Goal: Task Accomplishment & Management: Manage account settings

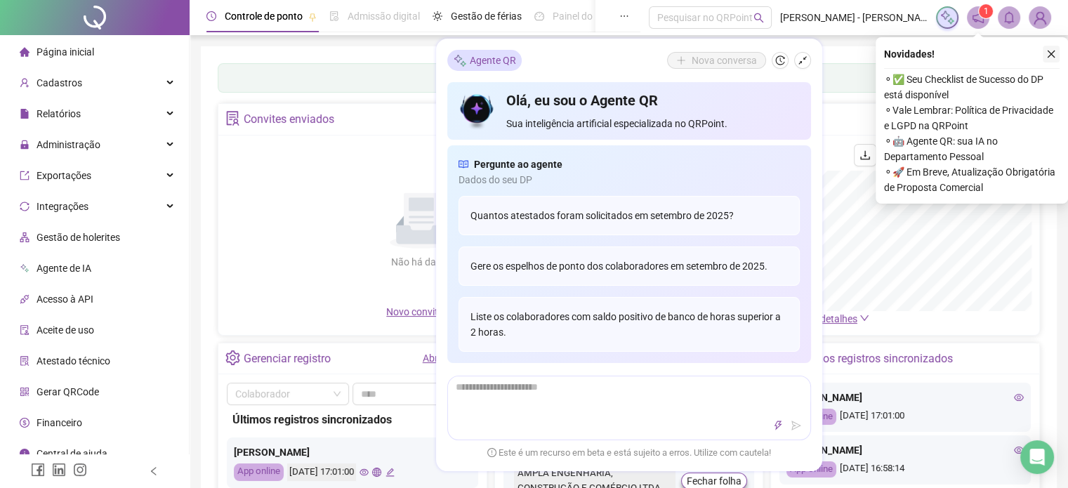
click at [1050, 51] on icon "close" at bounding box center [1051, 54] width 10 height 10
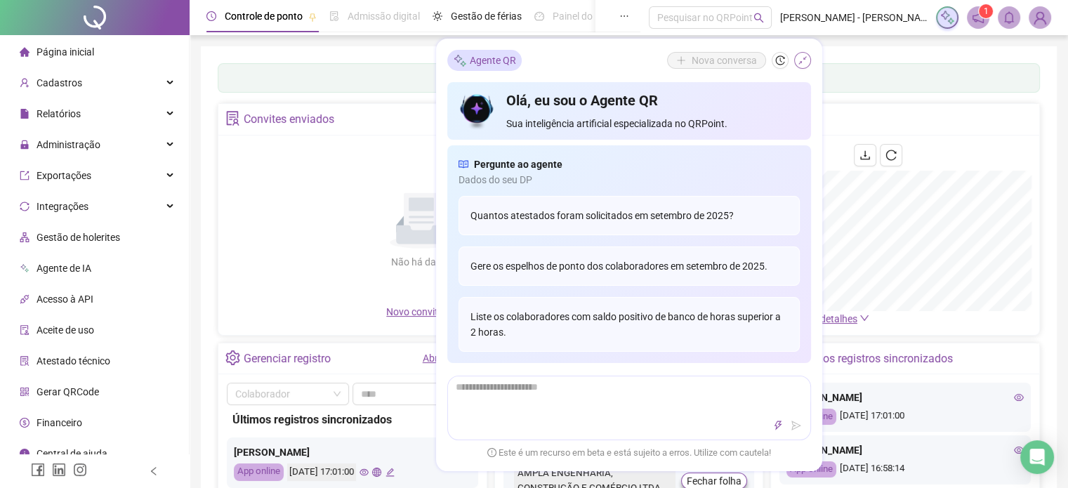
click at [805, 58] on icon "shrink" at bounding box center [803, 60] width 10 height 10
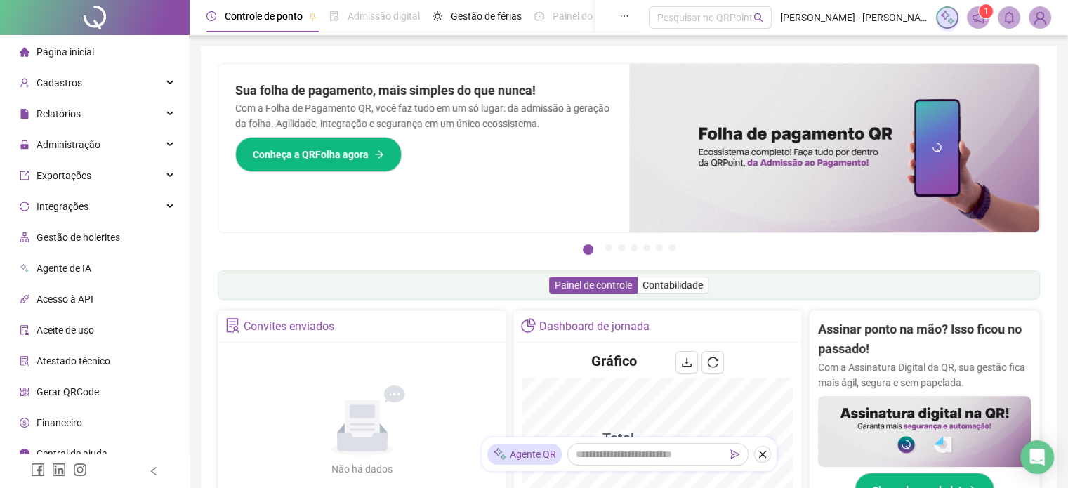
click at [979, 16] on icon "notification" at bounding box center [978, 17] width 13 height 13
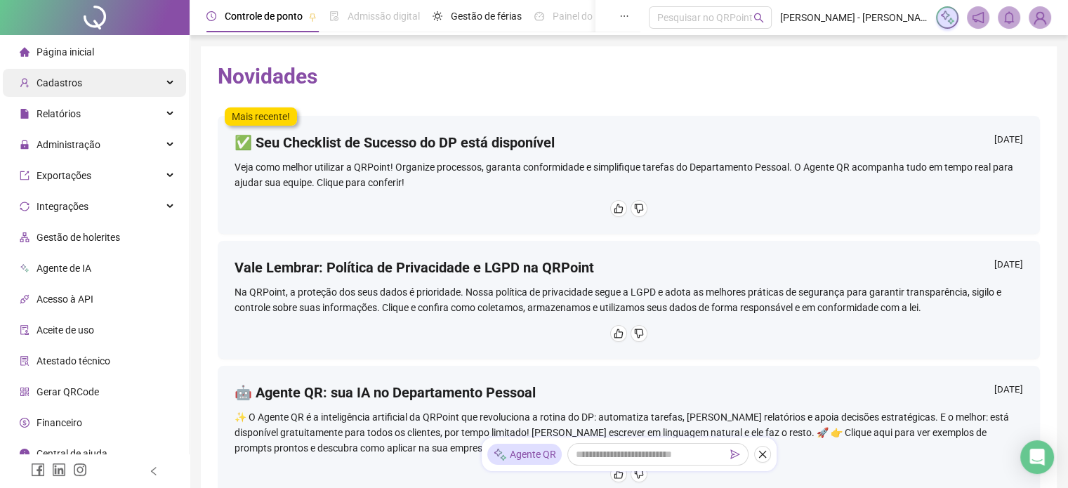
click at [152, 86] on div "Cadastros" at bounding box center [94, 83] width 183 height 28
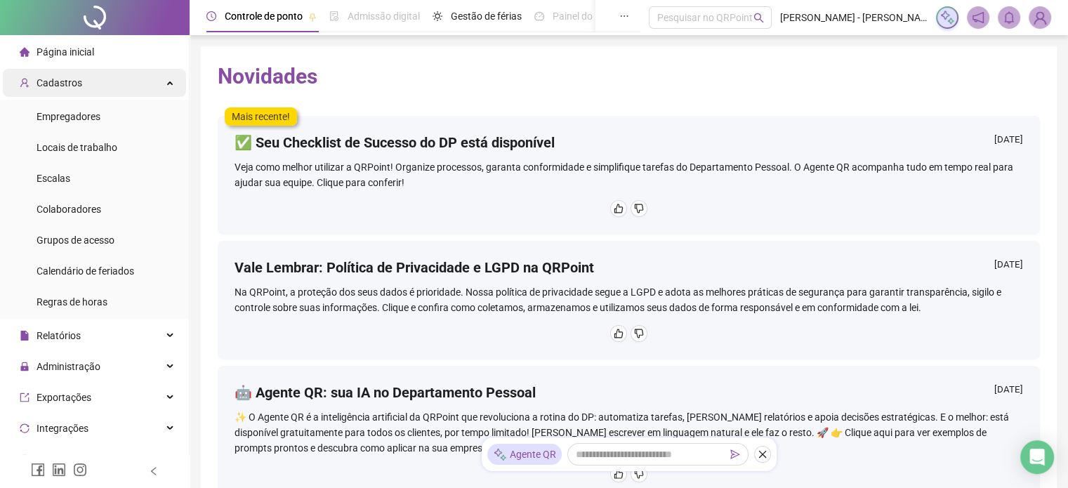
click at [152, 86] on div "Cadastros" at bounding box center [94, 83] width 183 height 28
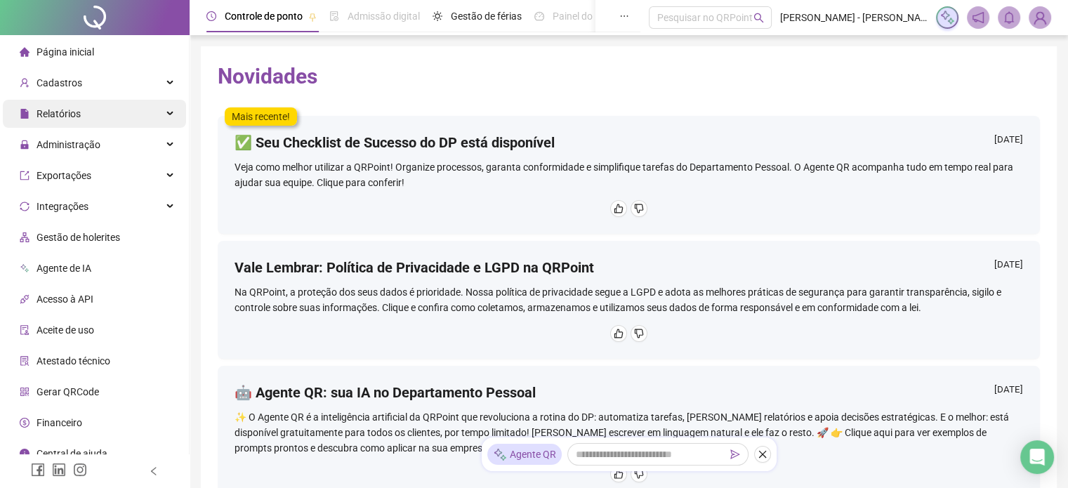
click at [160, 108] on div "Relatórios" at bounding box center [94, 114] width 183 height 28
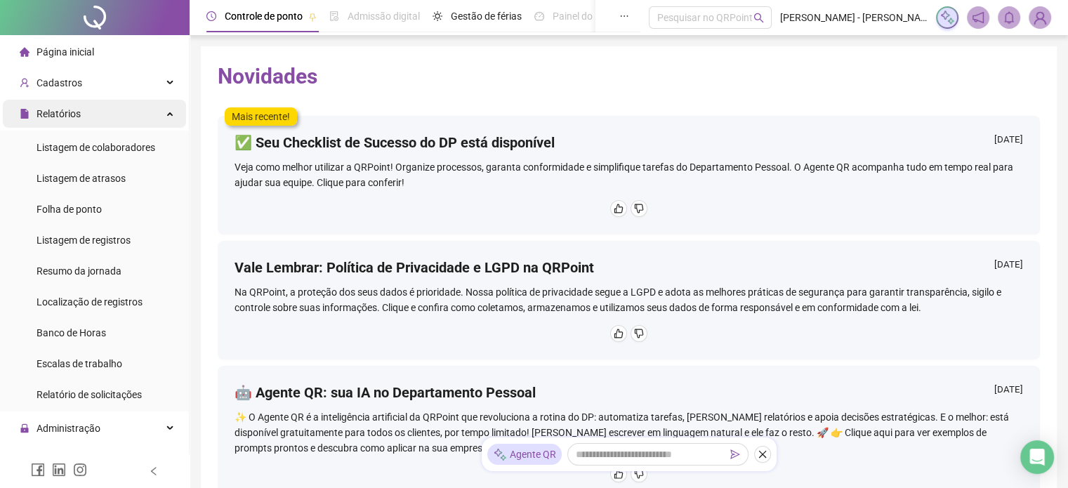
click at [156, 114] on div "Relatórios" at bounding box center [94, 114] width 183 height 28
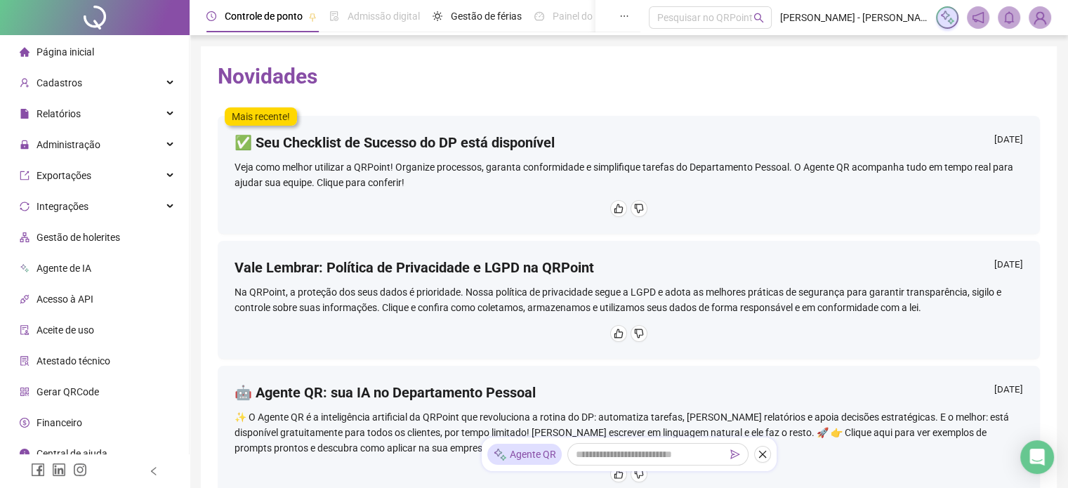
click at [78, 56] on span "Página inicial" at bounding box center [66, 51] width 58 height 11
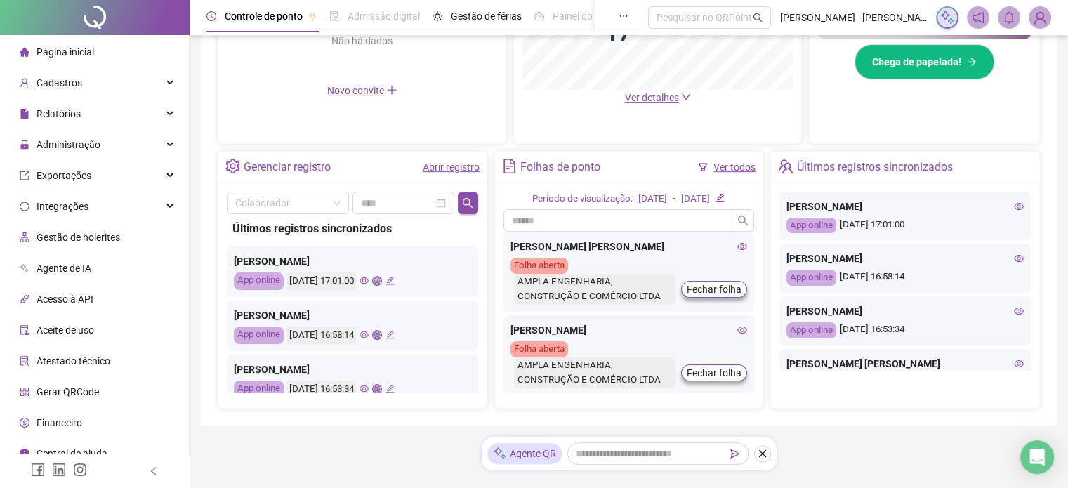
click at [467, 171] on link "Abrir registro" at bounding box center [451, 167] width 57 height 11
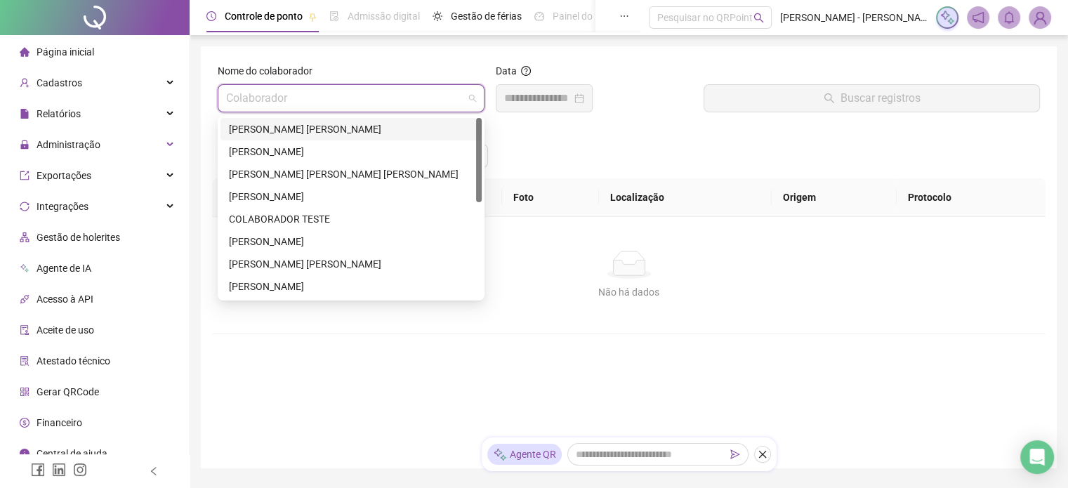
click at [435, 89] on input "search" at bounding box center [344, 98] width 237 height 27
click at [409, 133] on div "[PERSON_NAME] [PERSON_NAME]" at bounding box center [351, 128] width 244 height 15
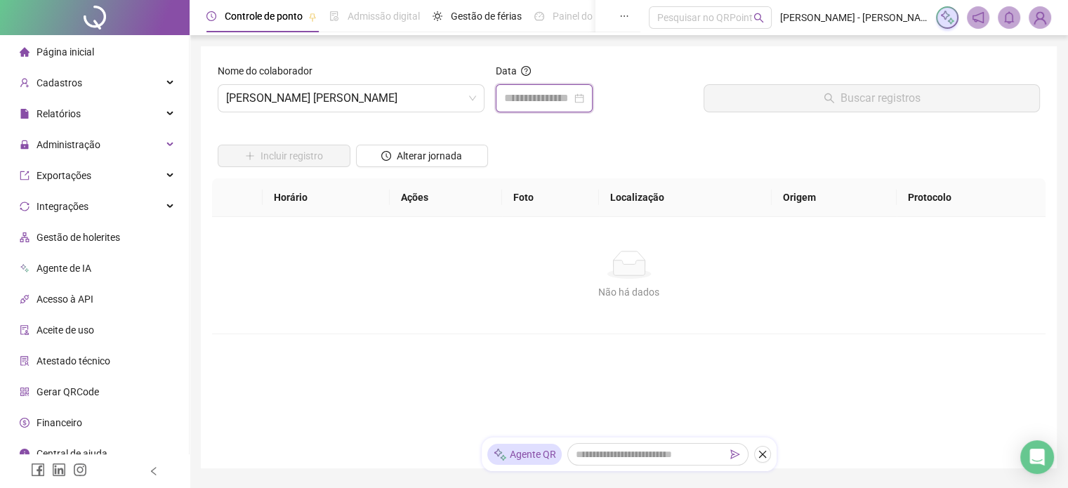
click at [514, 104] on input at bounding box center [537, 98] width 67 height 17
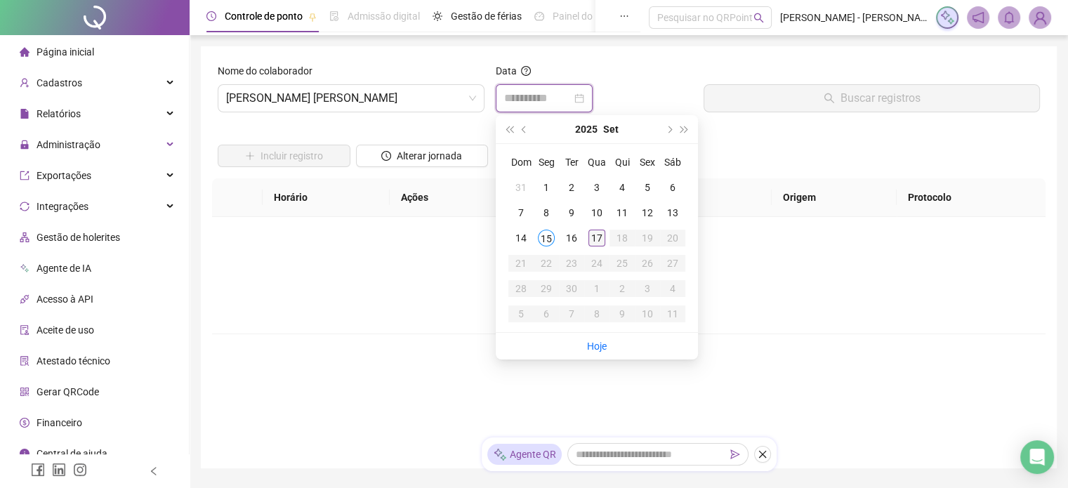
type input "**********"
click at [591, 241] on div "17" at bounding box center [596, 238] width 17 height 17
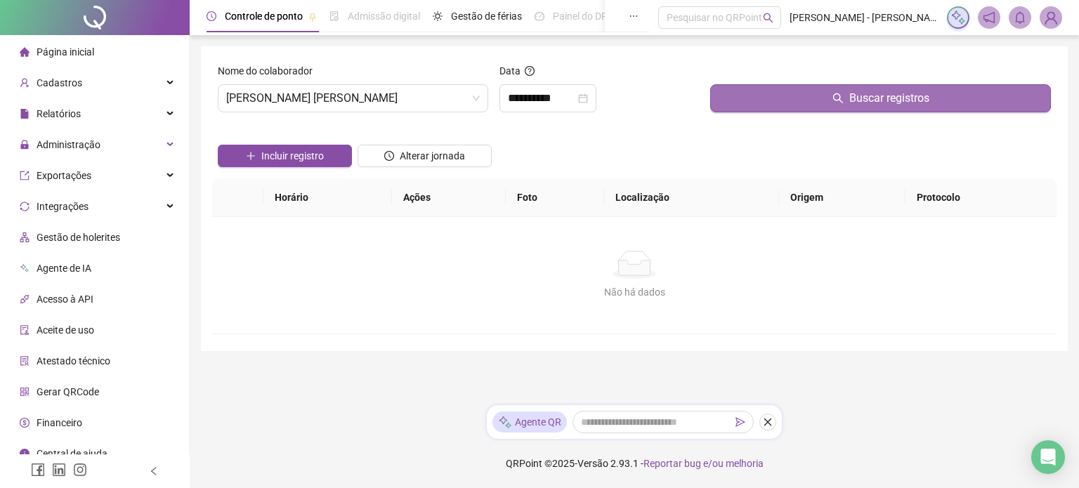
click at [798, 100] on button "Buscar registros" at bounding box center [880, 98] width 341 height 28
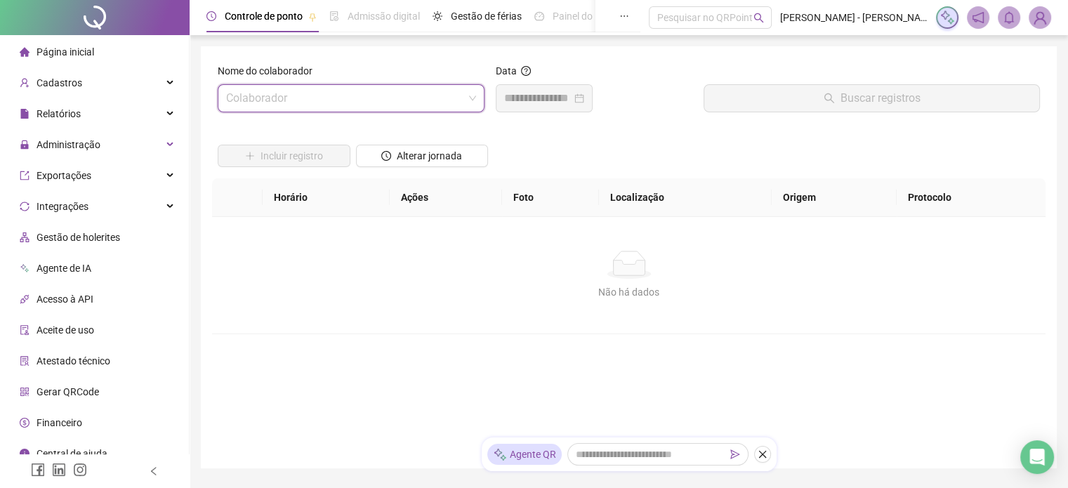
click at [469, 100] on span at bounding box center [351, 98] width 250 height 27
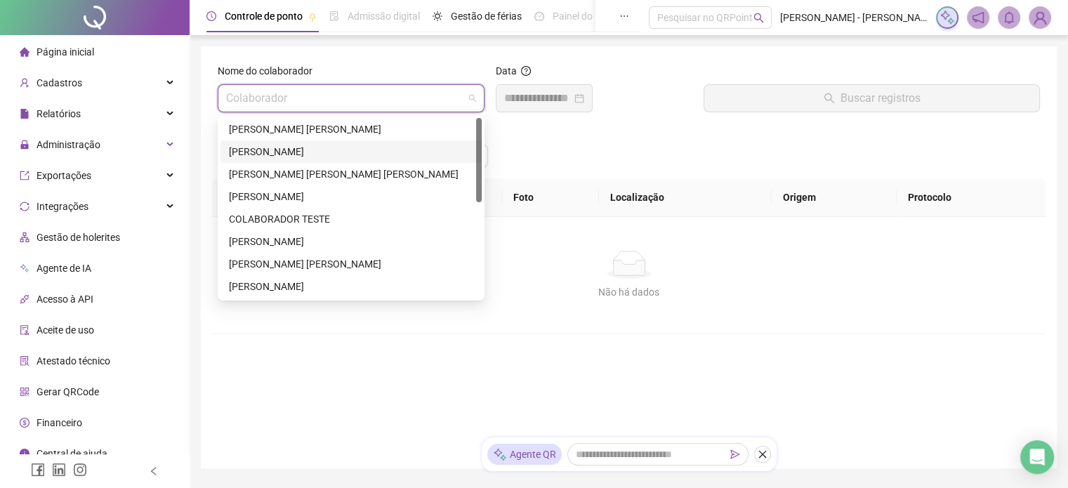
click at [354, 155] on div "[PERSON_NAME]" at bounding box center [351, 151] width 244 height 15
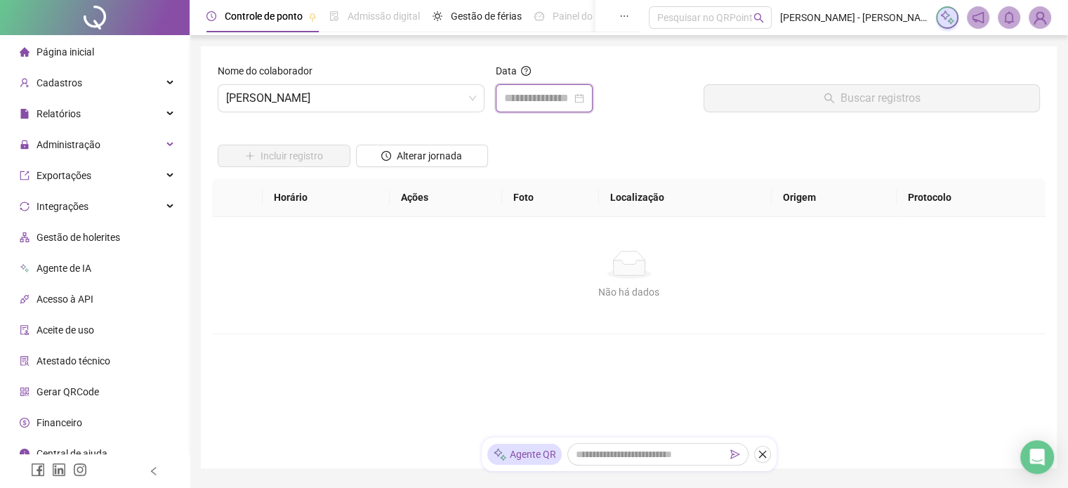
click at [572, 102] on input at bounding box center [537, 98] width 67 height 17
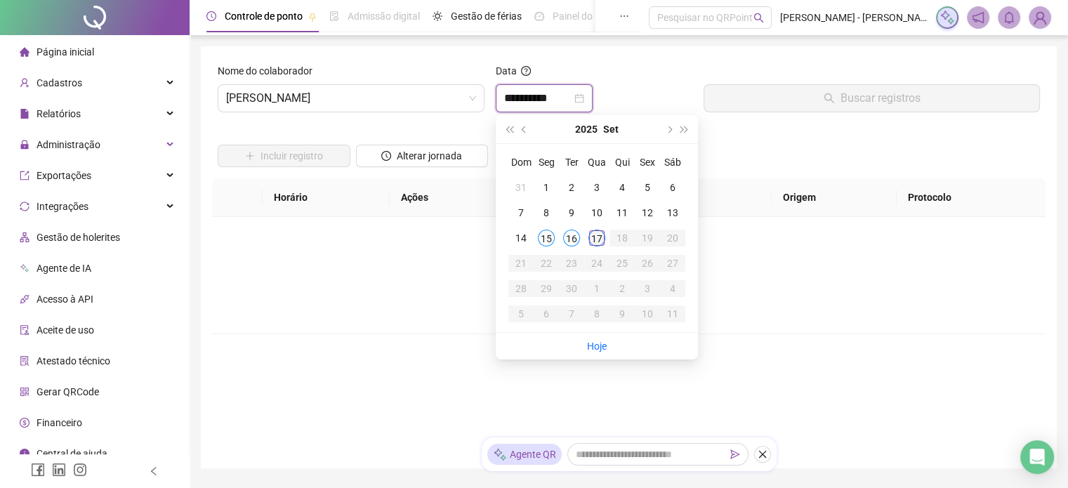
type input "**********"
click at [594, 235] on div "17" at bounding box center [596, 238] width 17 height 17
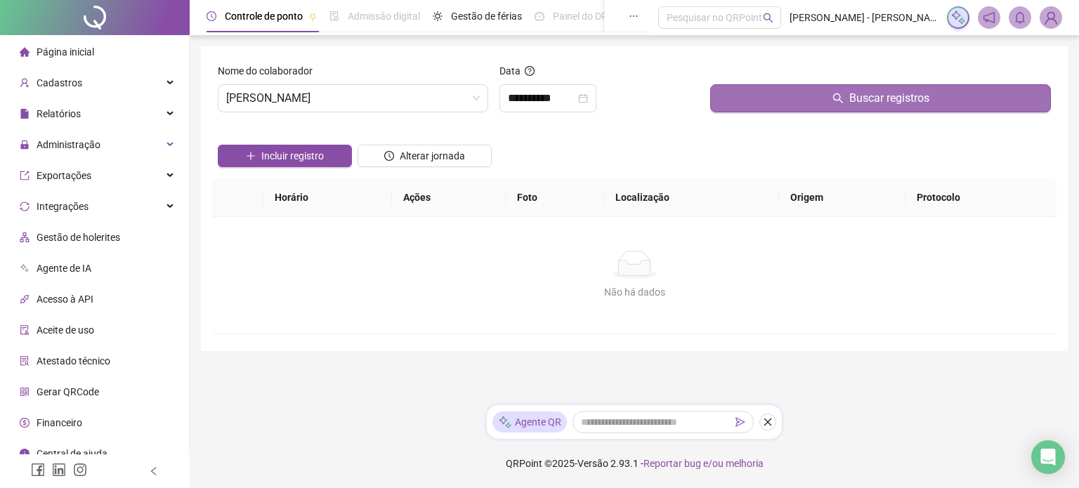
click at [794, 100] on button "Buscar registros" at bounding box center [880, 98] width 341 height 28
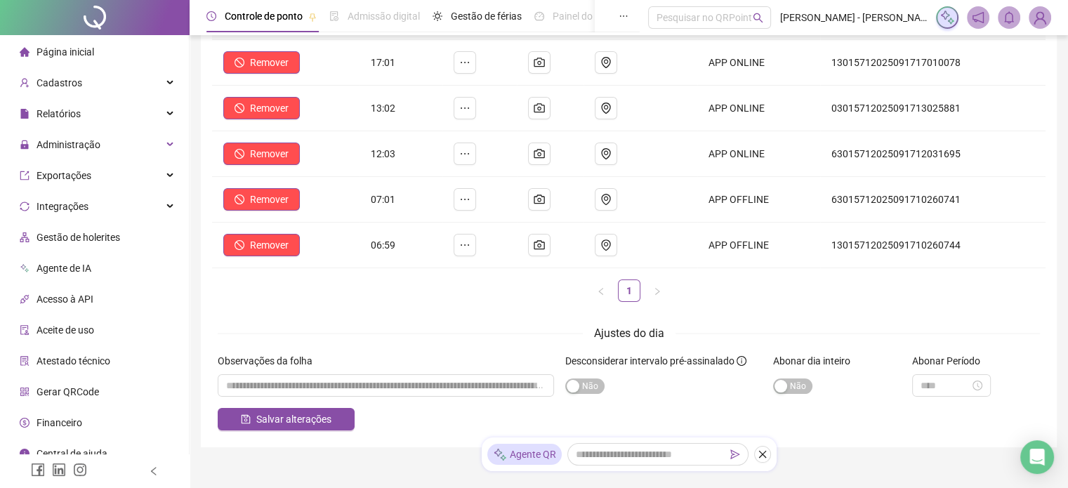
scroll to position [229, 0]
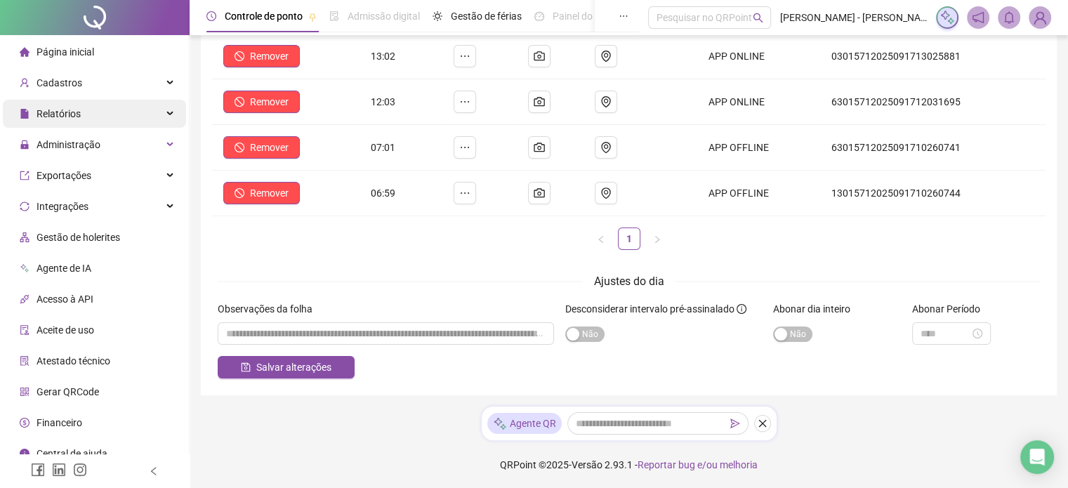
click at [157, 119] on div "Relatórios" at bounding box center [94, 114] width 183 height 28
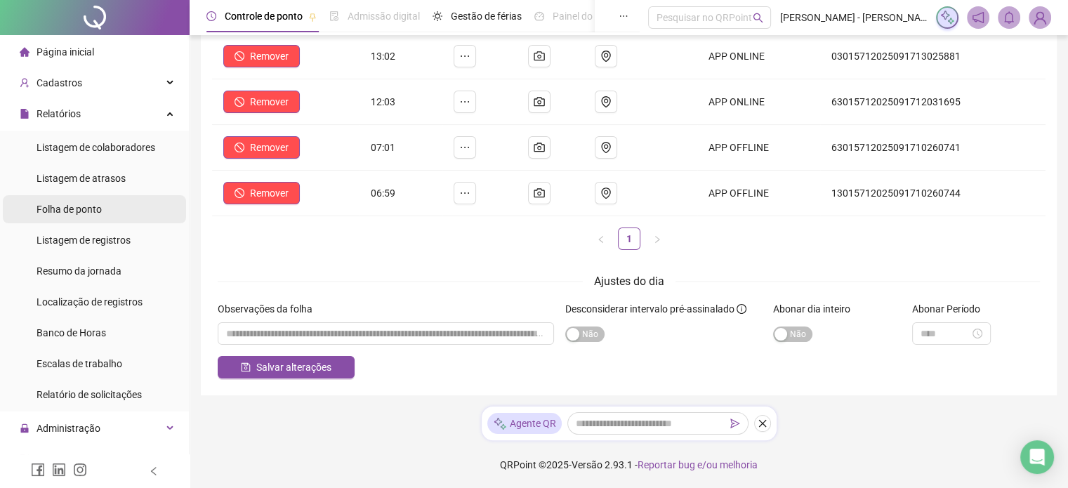
click at [126, 209] on li "Folha de ponto" at bounding box center [94, 209] width 183 height 28
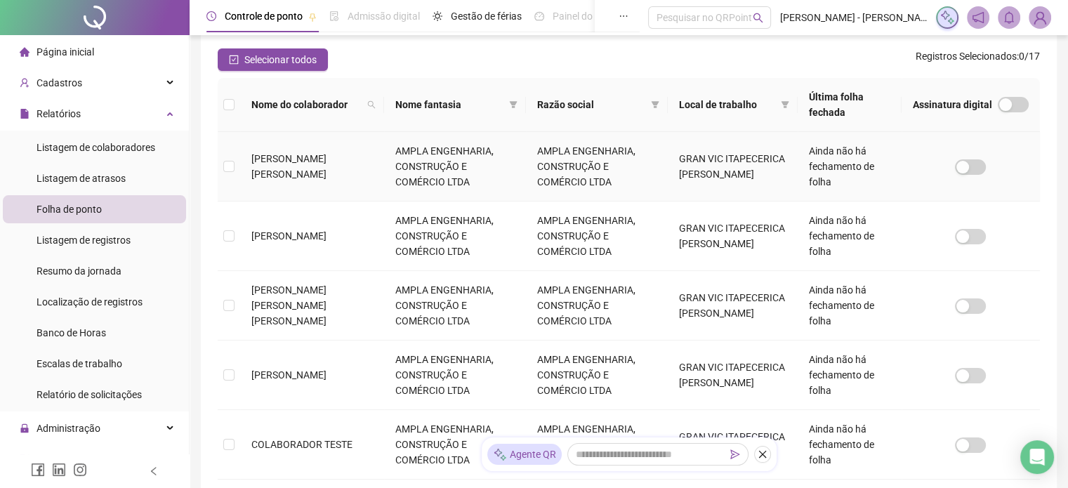
scroll to position [183, 0]
click at [110, 145] on span "Listagem de colaboradores" at bounding box center [96, 147] width 119 height 11
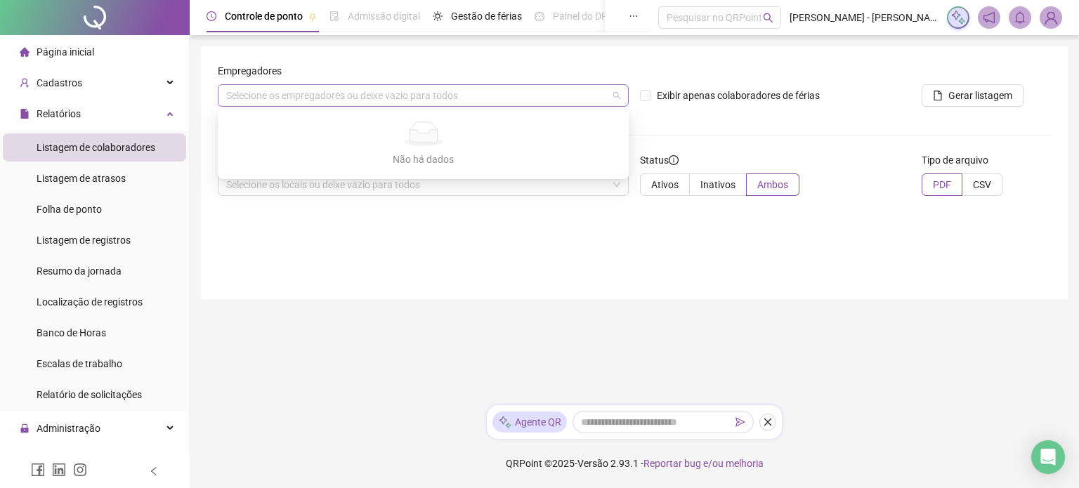
click at [506, 94] on div "Selecione os empregadores ou deixe vazio para todos" at bounding box center [423, 95] width 411 height 22
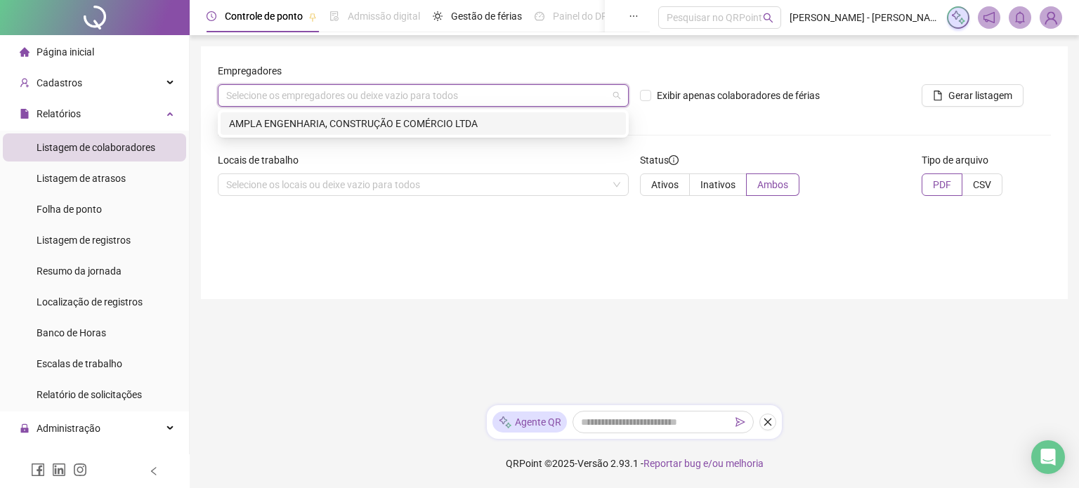
click at [517, 119] on div "AMPLA ENGENHARIA, CONSTRUÇÃO E COMÉRCIO LTDA" at bounding box center [423, 123] width 388 height 15
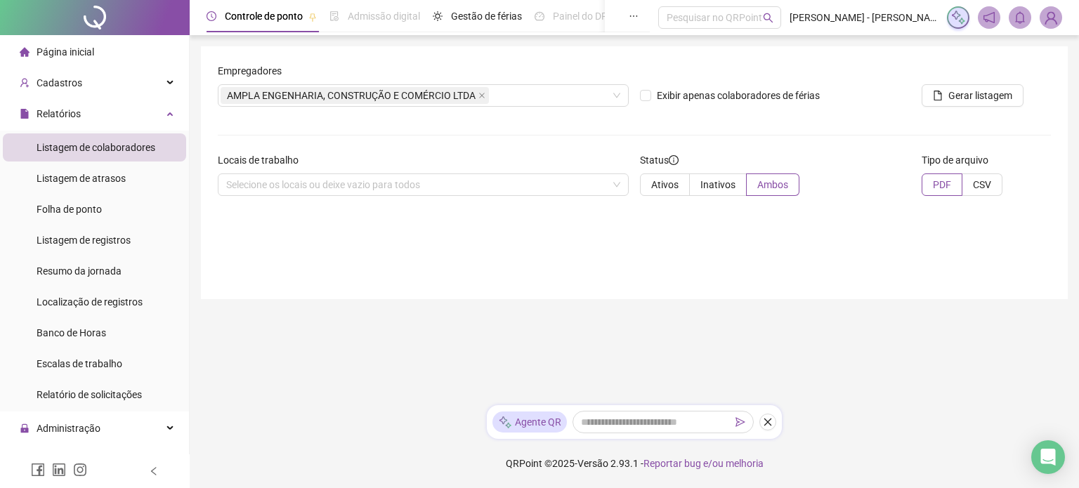
click at [718, 121] on form "Empregadores AMPLA ENGENHARIA, CONSTRUÇÃO E COMÉRCIO LTDA Exibir apenas colabor…" at bounding box center [634, 135] width 833 height 144
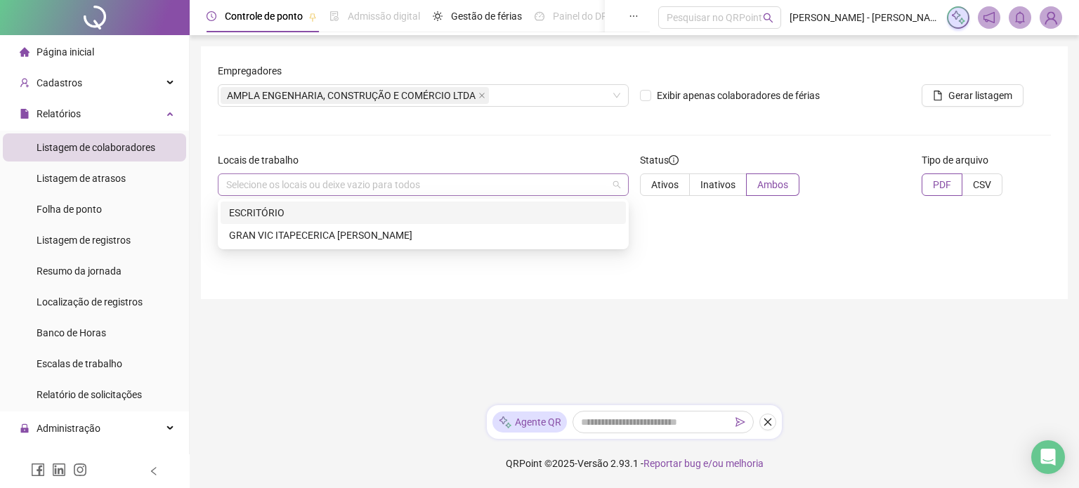
click at [593, 182] on div "Selecione os locais ou deixe vazio para todos" at bounding box center [423, 184] width 411 height 22
click at [456, 235] on div "GRAN VIC ITAPECERICA [PERSON_NAME]" at bounding box center [423, 235] width 388 height 15
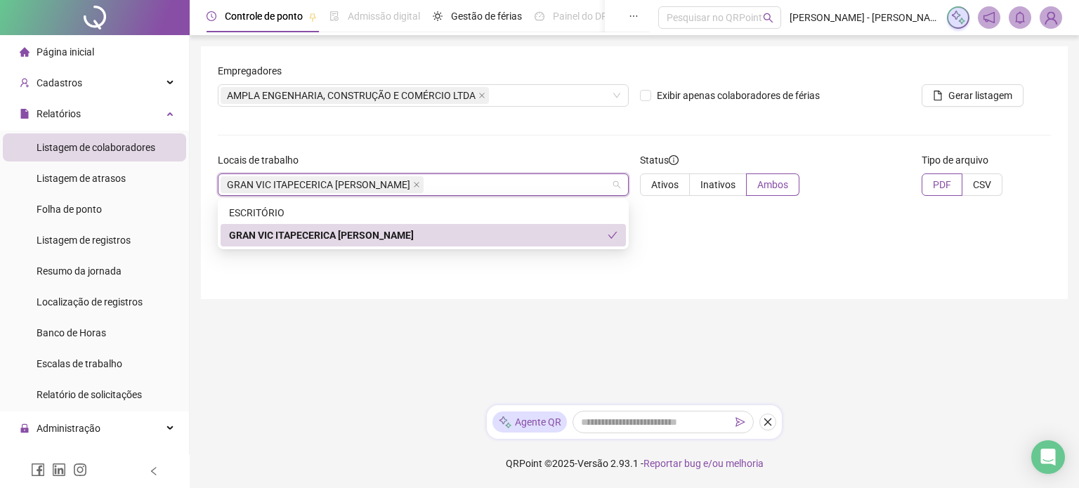
click at [501, 239] on div "GRAN VIC ITAPECERICA [PERSON_NAME]" at bounding box center [418, 235] width 378 height 15
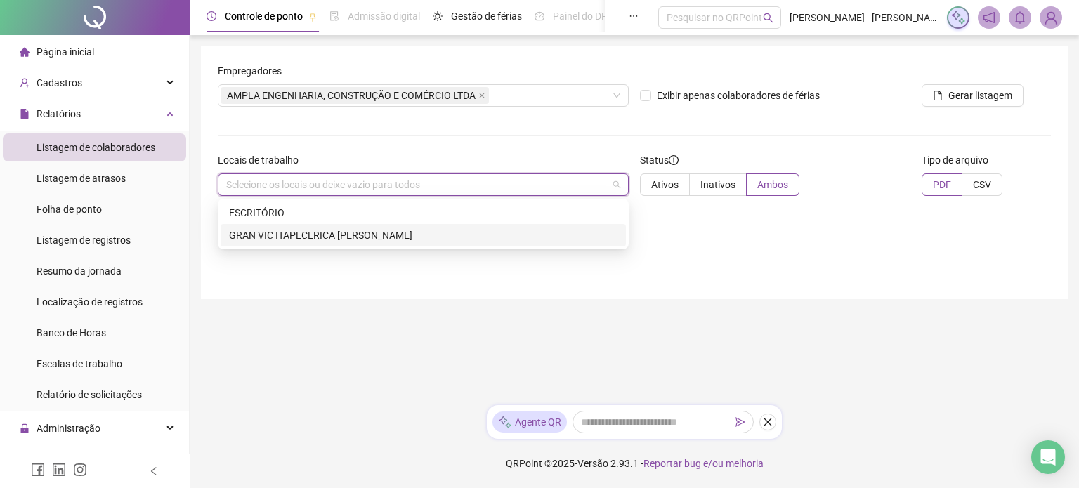
click at [325, 235] on div "GRAN VIC ITAPECERICA [PERSON_NAME]" at bounding box center [423, 235] width 388 height 15
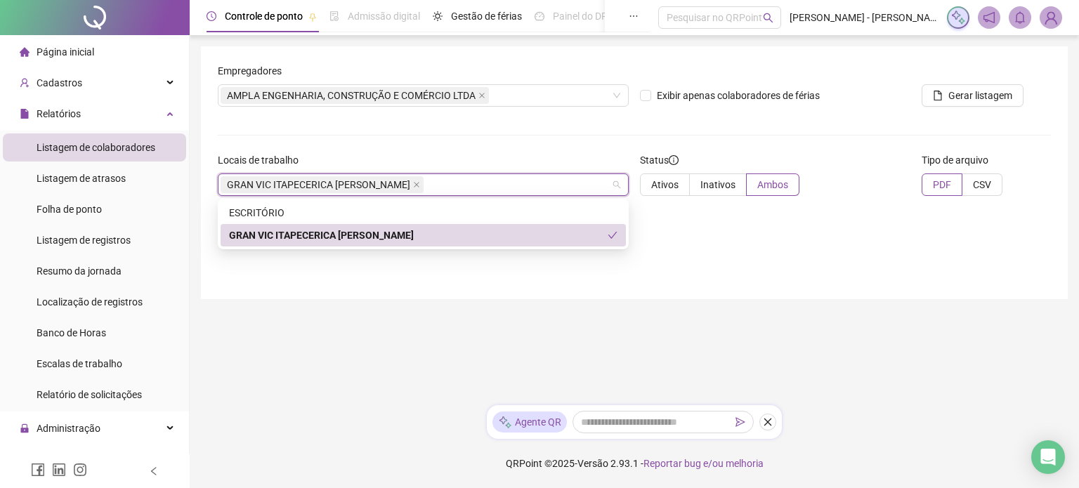
click at [768, 265] on div "Empregadores AMPLA ENGENHARIA, CONSTRUÇÃO E COMÉRCIO LTDA Exibir apenas colabor…" at bounding box center [634, 172] width 867 height 253
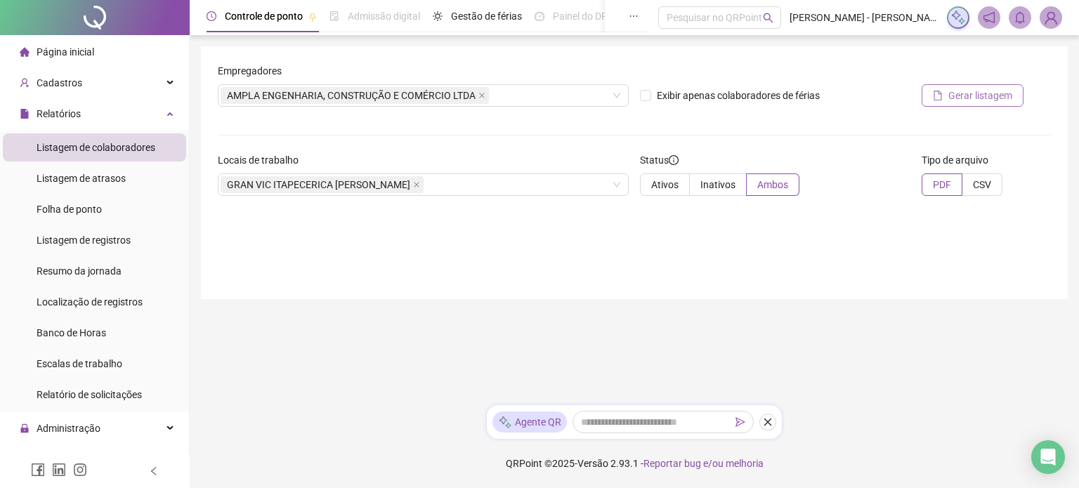
click at [954, 91] on span "Gerar listagem" at bounding box center [980, 95] width 64 height 15
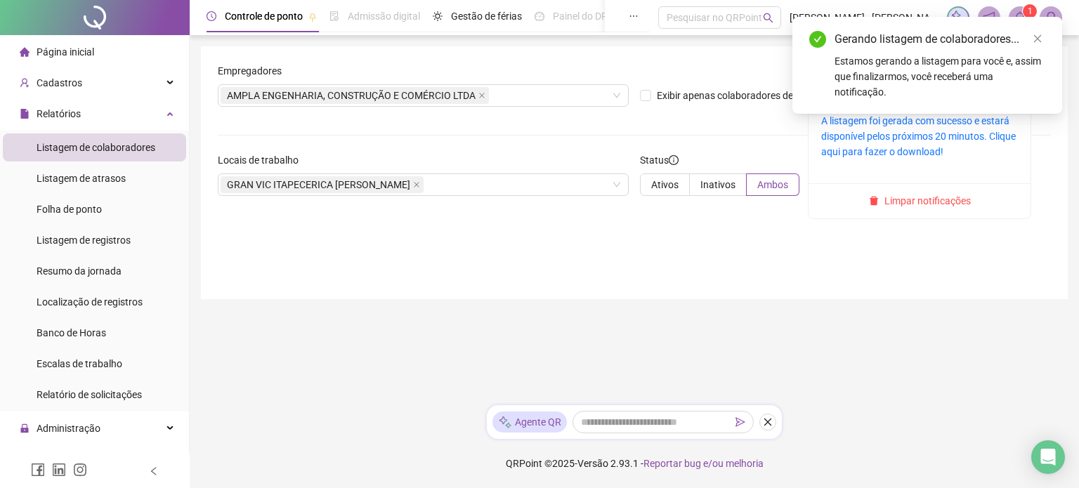
click at [1020, 8] on span at bounding box center [1019, 17] width 22 height 22
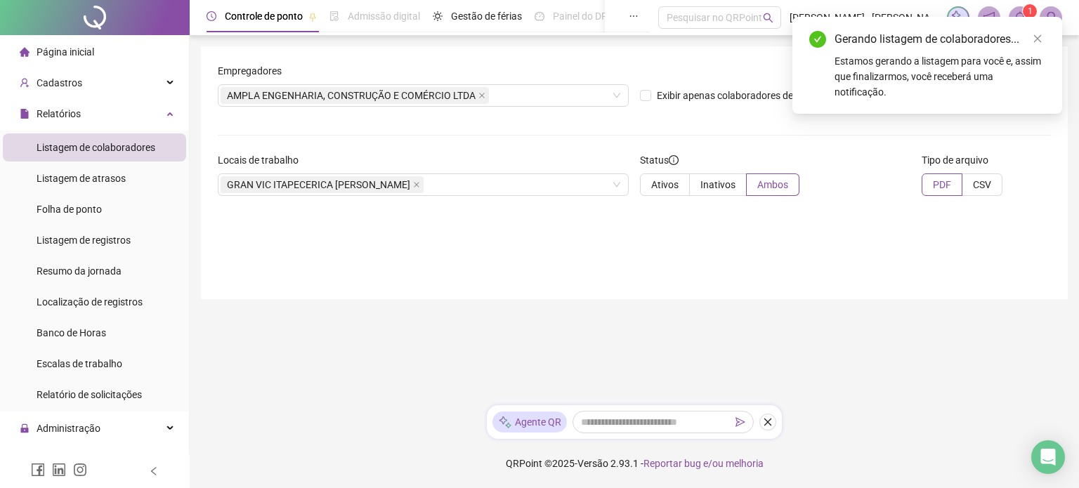
click at [928, 244] on div "Empregadores AMPLA ENGENHARIA, CONSTRUÇÃO E COMÉRCIO LTDA Exibir apenas colabor…" at bounding box center [634, 172] width 867 height 253
click at [1042, 38] on link "Close" at bounding box center [1036, 38] width 15 height 15
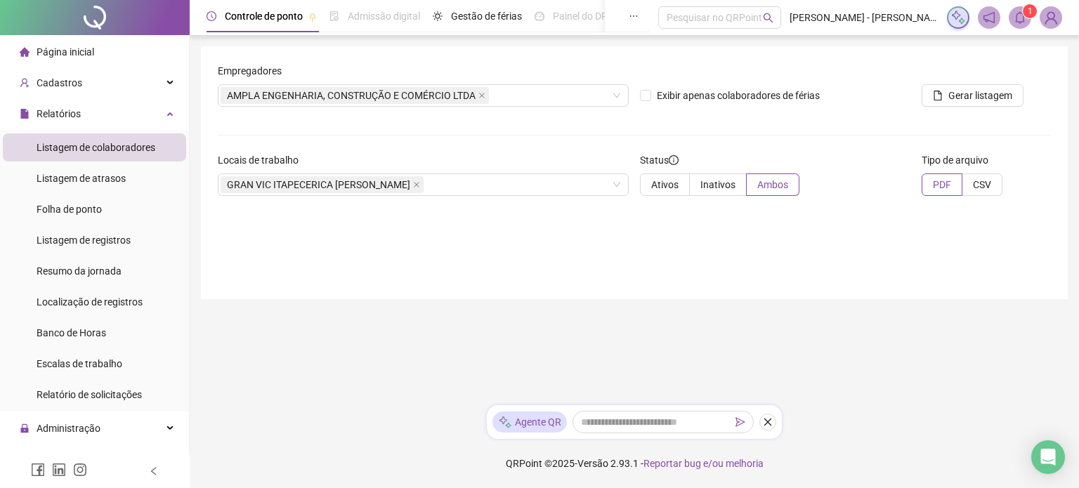
click at [1026, 12] on sup "1" at bounding box center [1029, 11] width 14 height 14
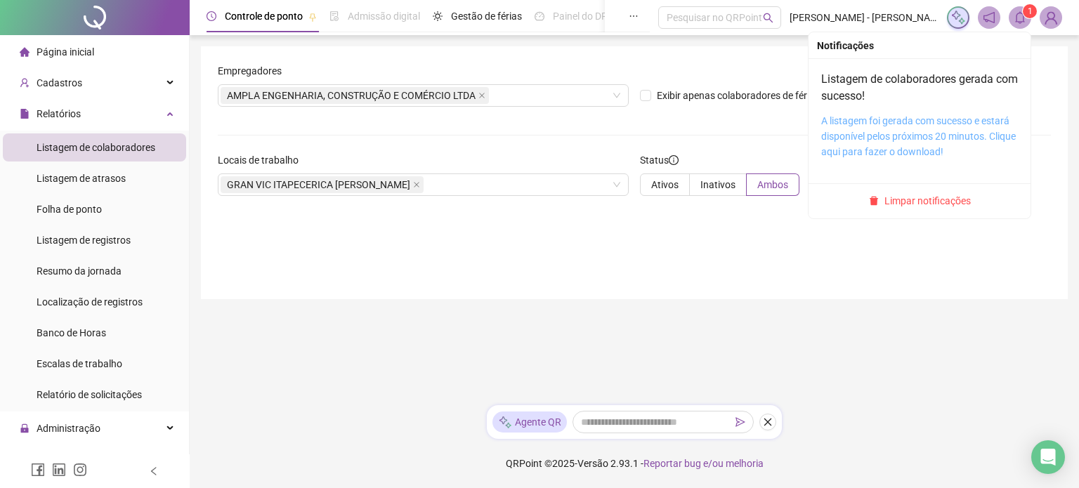
click at [927, 126] on link "A listagem foi gerada com sucesso e estará disponível pelos próximos 20 minutos…" at bounding box center [918, 136] width 195 height 42
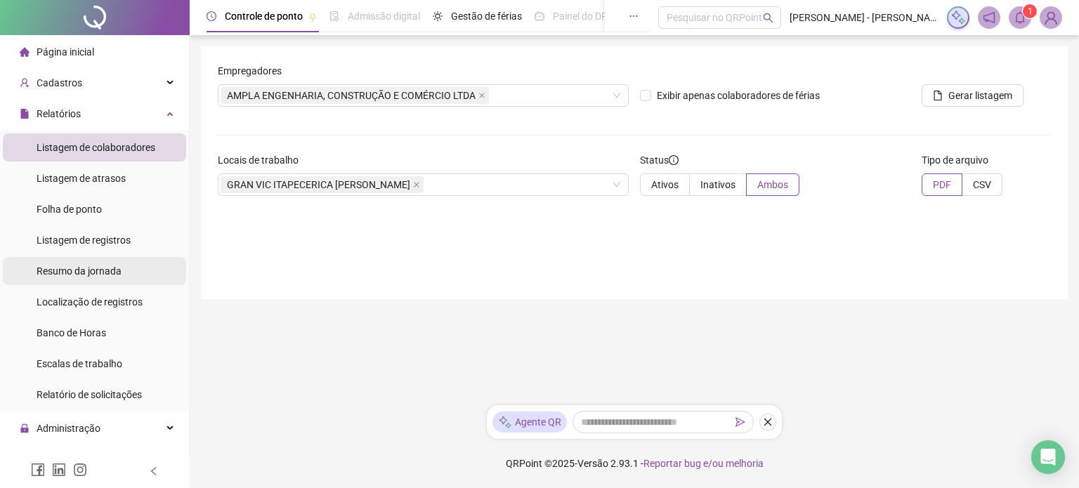
click at [93, 266] on span "Resumo da jornada" at bounding box center [79, 270] width 85 height 11
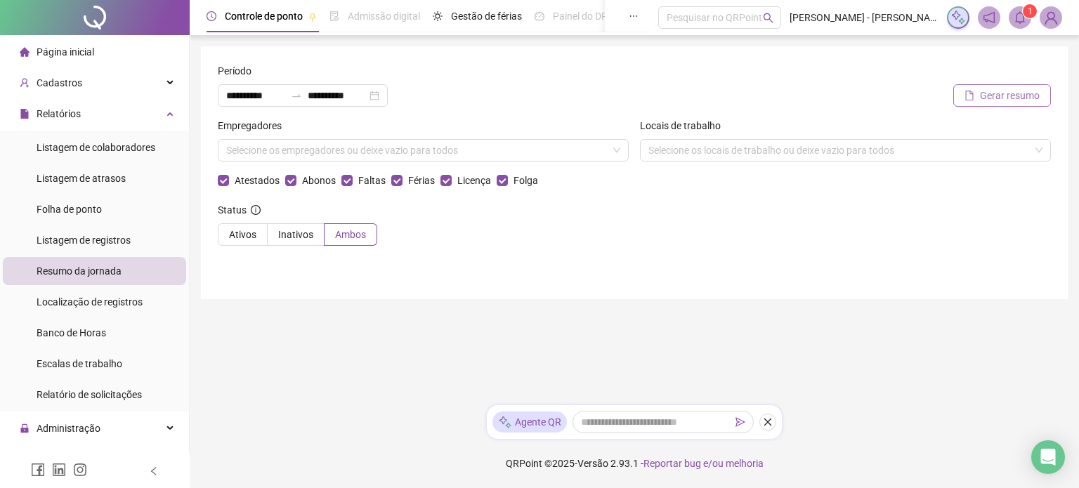
click at [1026, 100] on span "Gerar resumo" at bounding box center [1010, 95] width 60 height 15
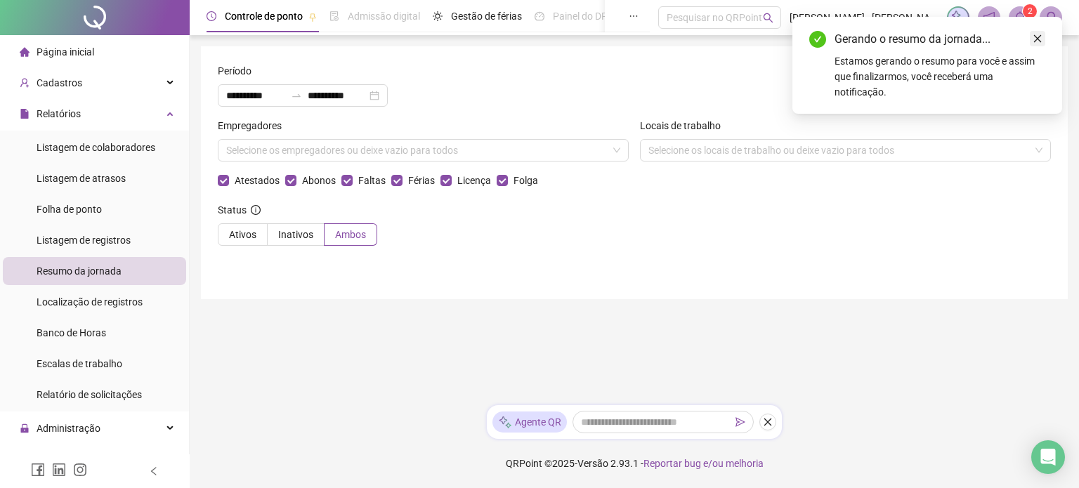
click at [1032, 39] on icon "close" at bounding box center [1037, 39] width 10 height 10
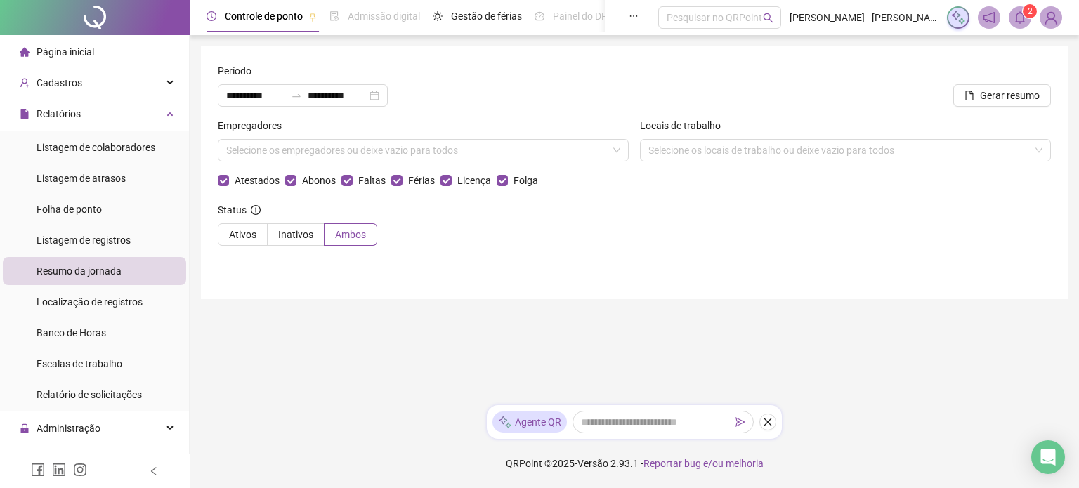
click at [1020, 18] on icon "bell" at bounding box center [1019, 17] width 13 height 13
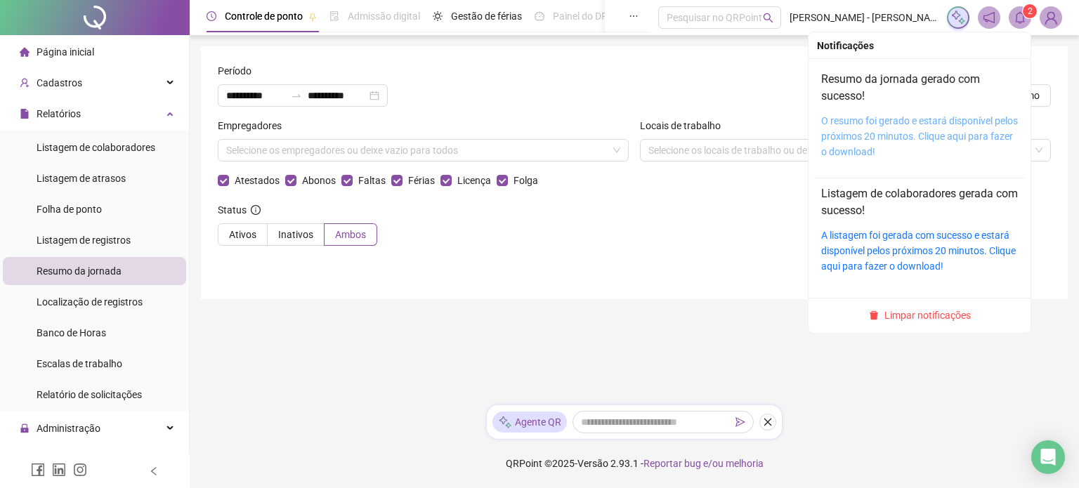
click at [912, 135] on link "O resumo foi gerado e estará disponível pelos próximos 20 minutos. Clique aqui …" at bounding box center [919, 136] width 197 height 42
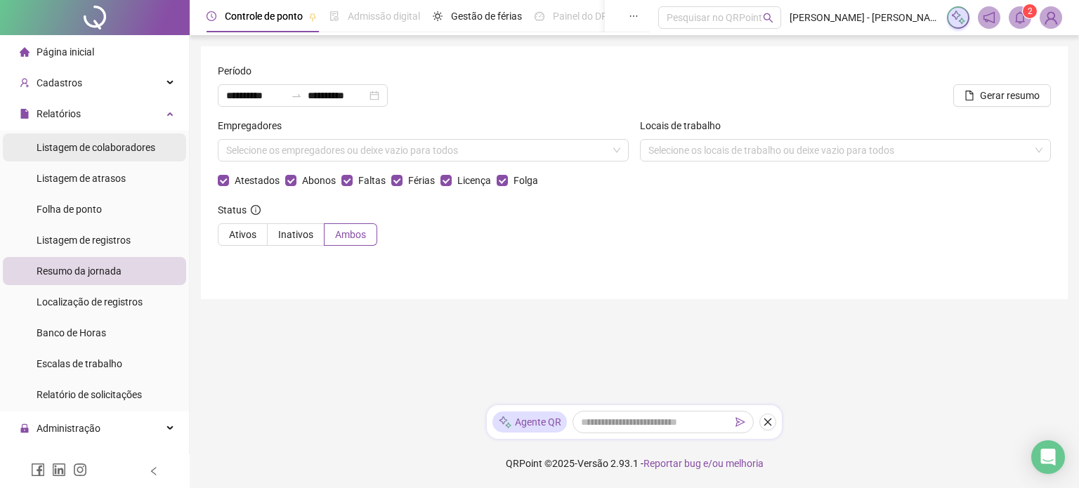
click at [123, 142] on span "Listagem de colaboradores" at bounding box center [96, 147] width 119 height 11
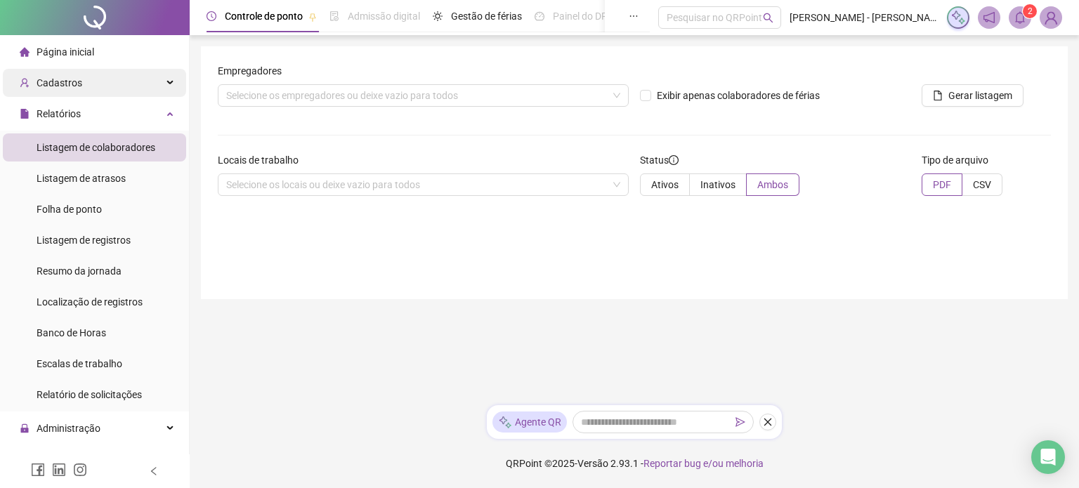
click at [105, 81] on div "Cadastros" at bounding box center [94, 83] width 183 height 28
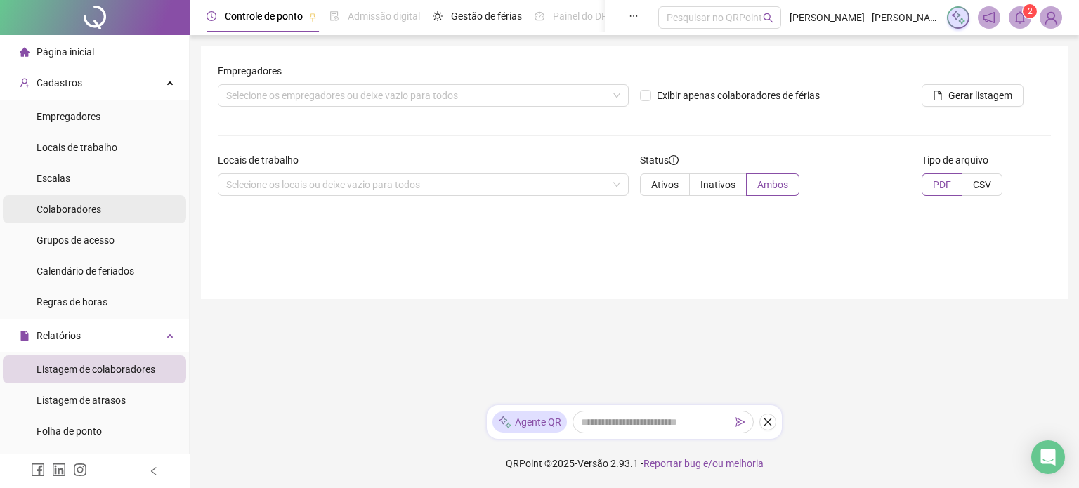
click at [105, 203] on li "Colaboradores" at bounding box center [94, 209] width 183 height 28
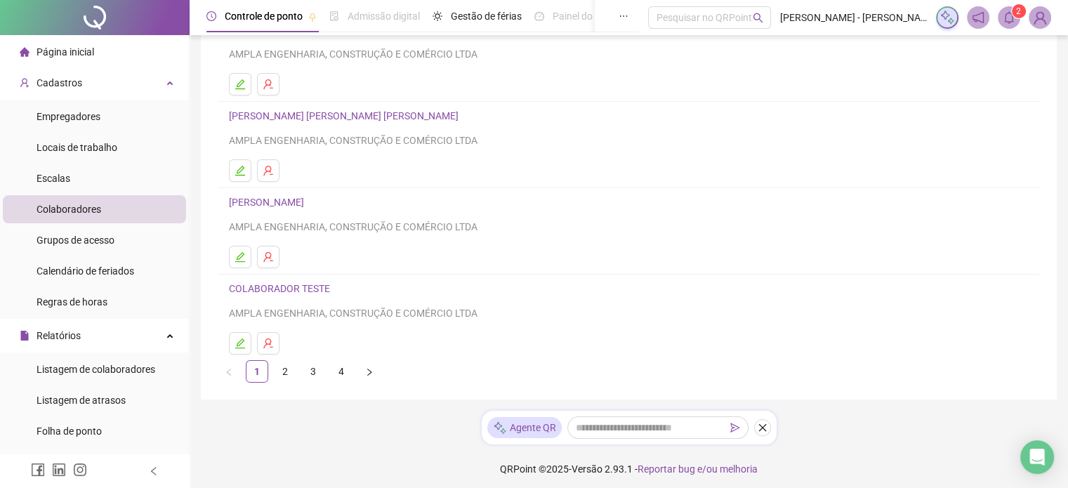
scroll to position [223, 0]
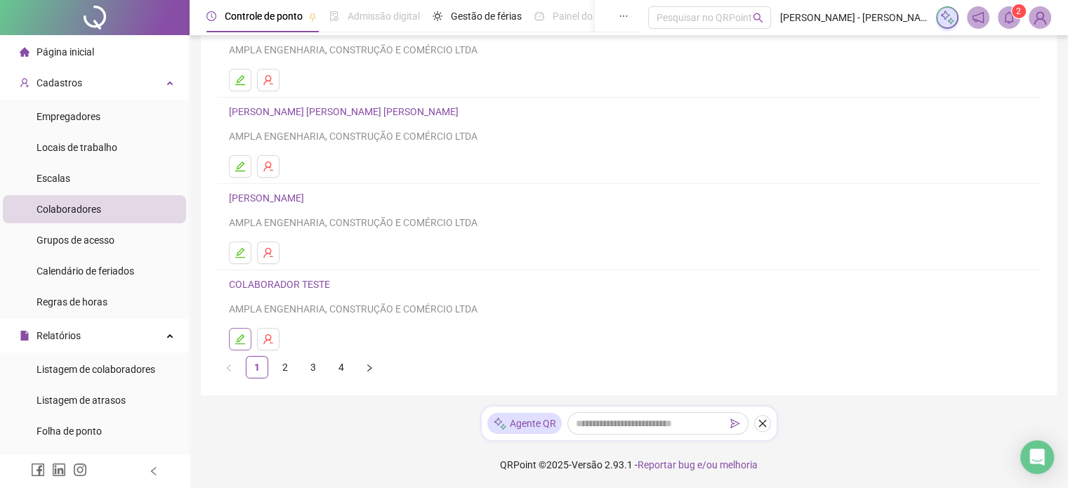
click at [237, 339] on icon "edit" at bounding box center [240, 339] width 10 height 10
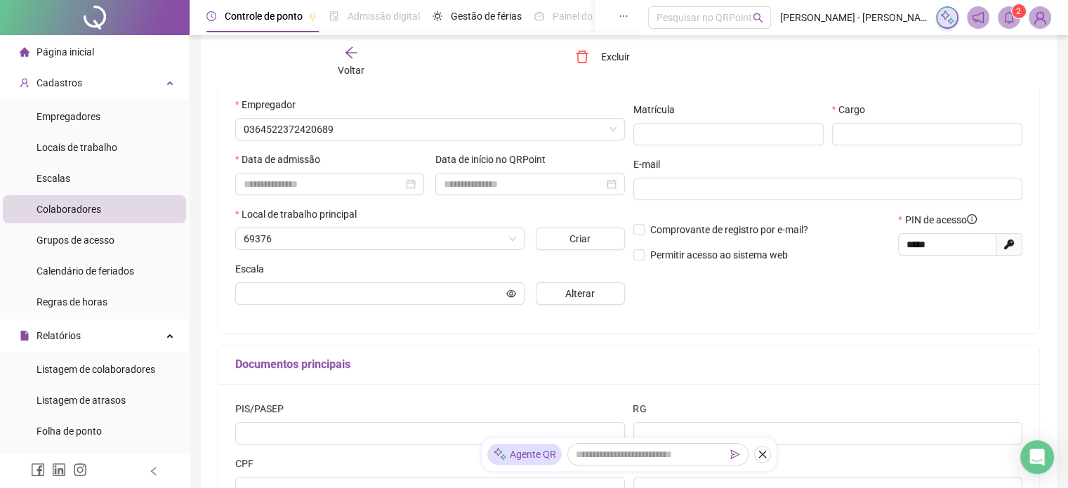
scroll to position [230, 0]
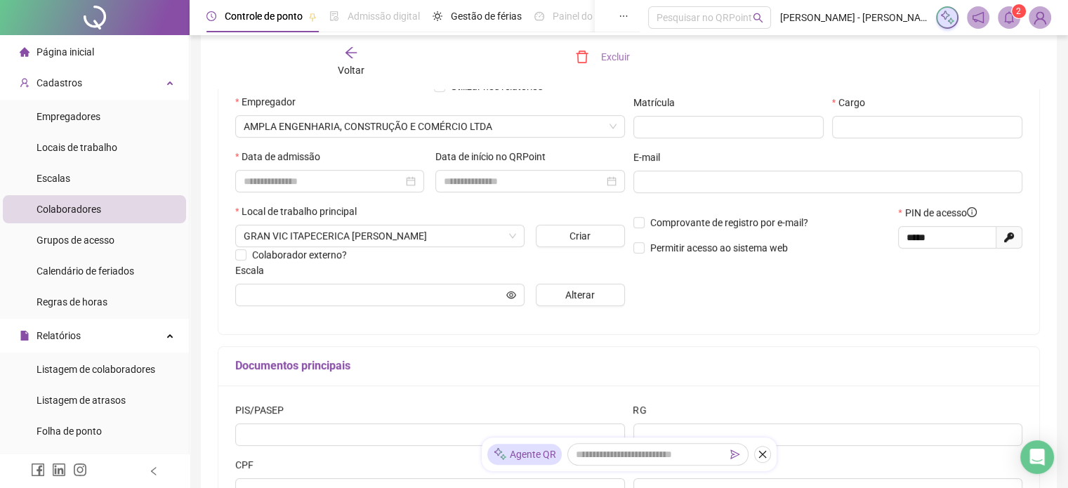
click at [614, 61] on span "Excluir" at bounding box center [614, 56] width 29 height 15
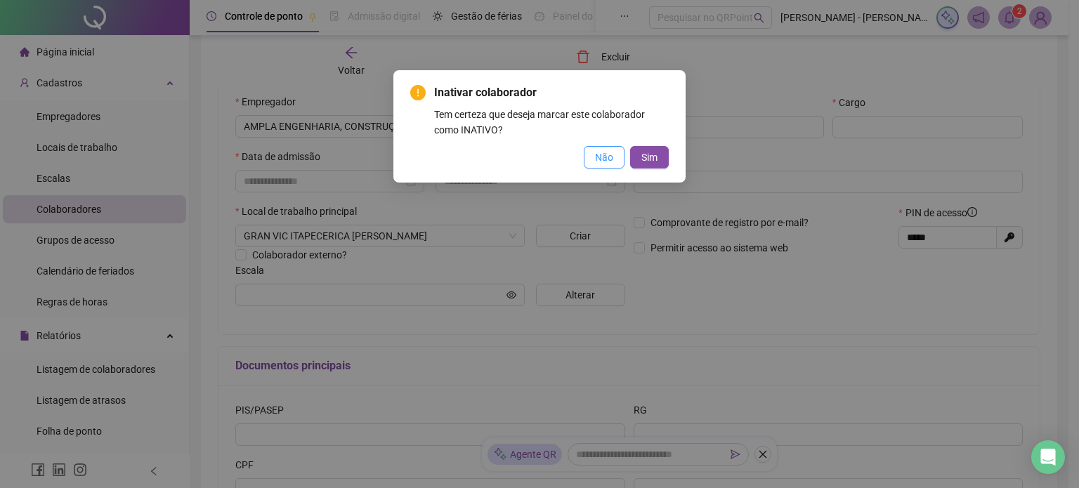
click at [605, 163] on span "Não" at bounding box center [604, 157] width 18 height 15
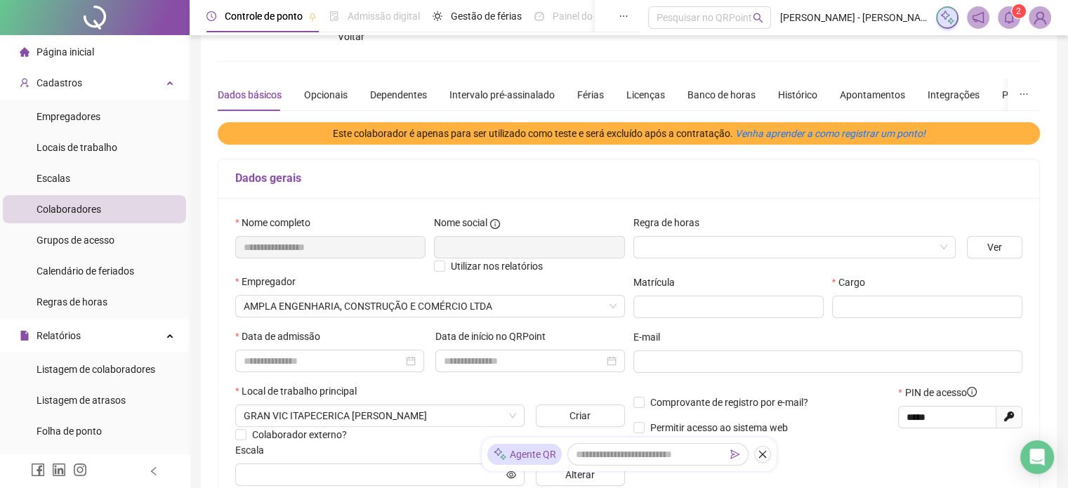
scroll to position [0, 0]
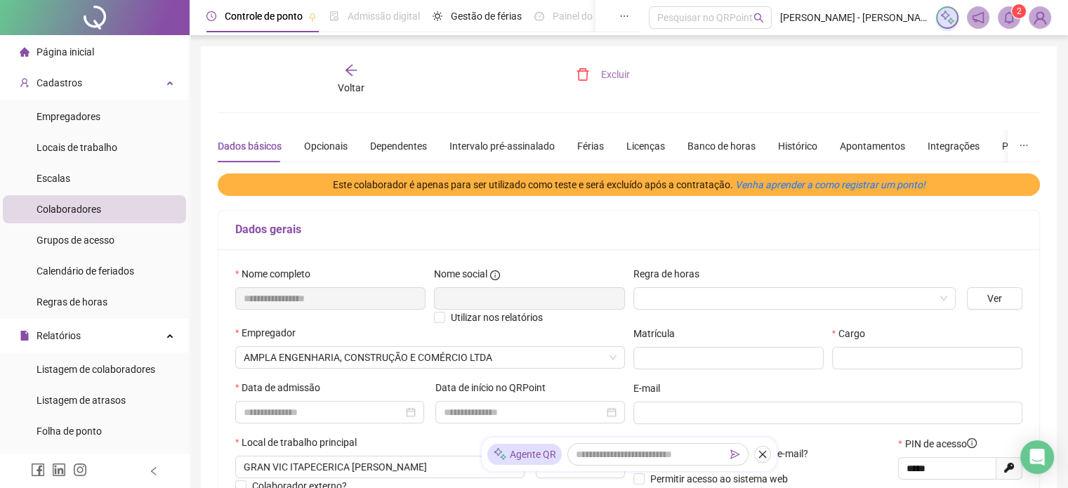
click at [607, 73] on span "Excluir" at bounding box center [615, 74] width 29 height 15
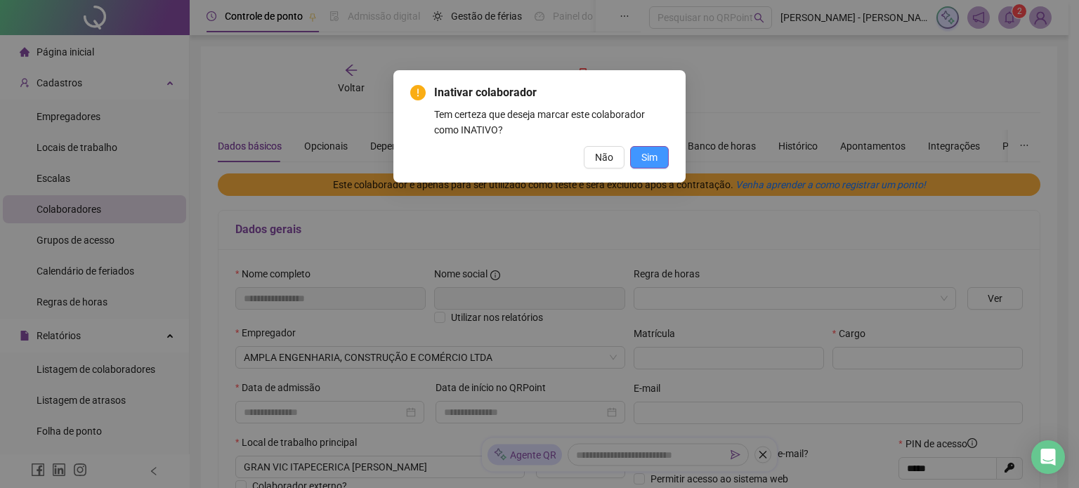
click at [640, 157] on button "Sim" at bounding box center [649, 157] width 39 height 22
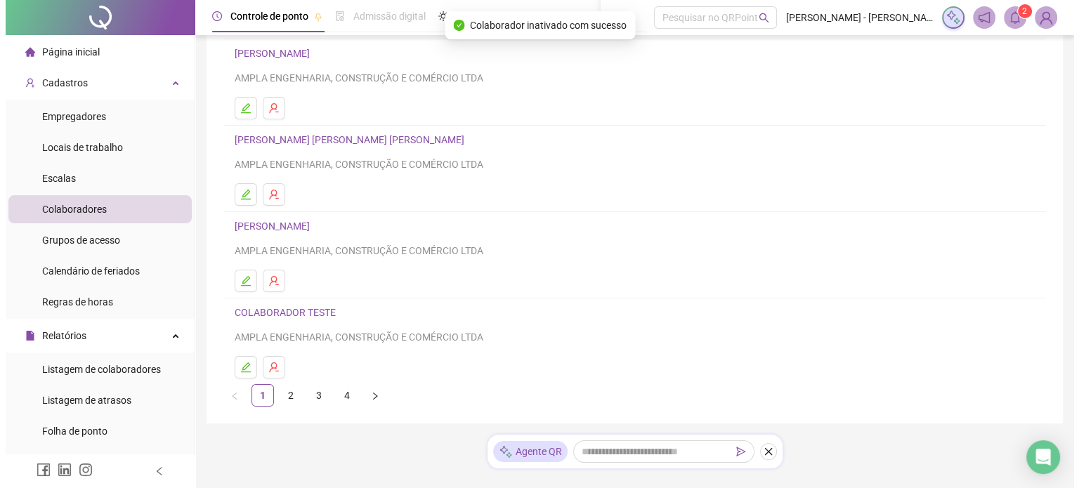
scroll to position [223, 0]
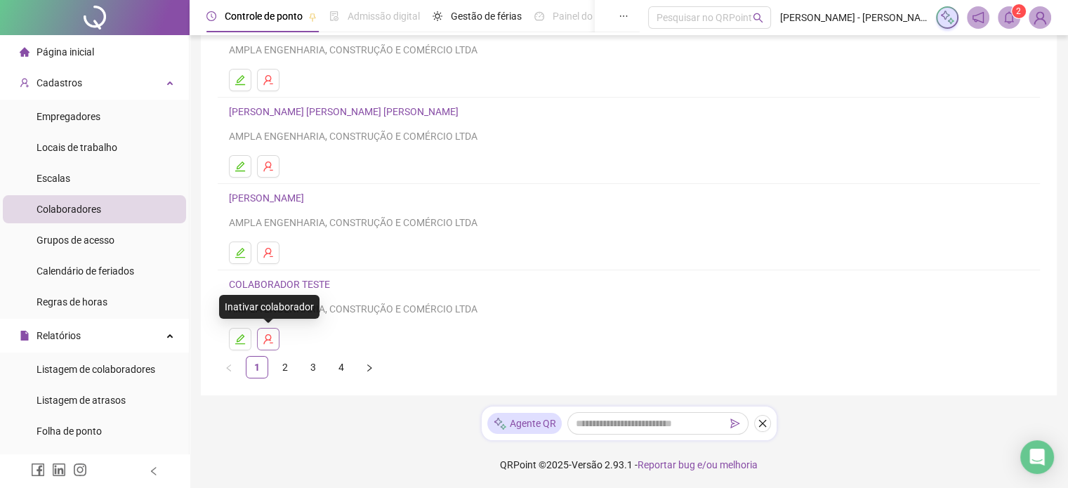
click at [273, 337] on icon "user-delete" at bounding box center [268, 339] width 11 height 11
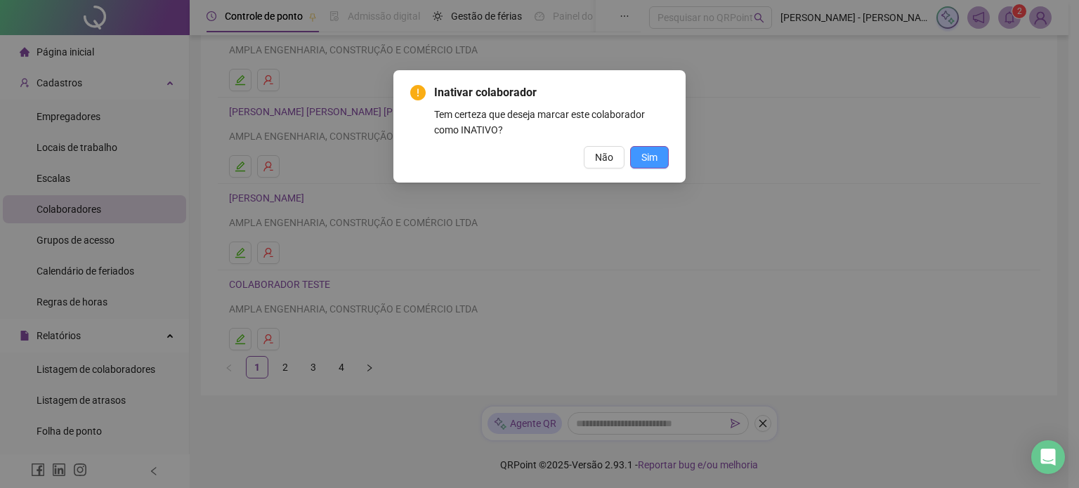
click at [636, 156] on button "Sim" at bounding box center [649, 157] width 39 height 22
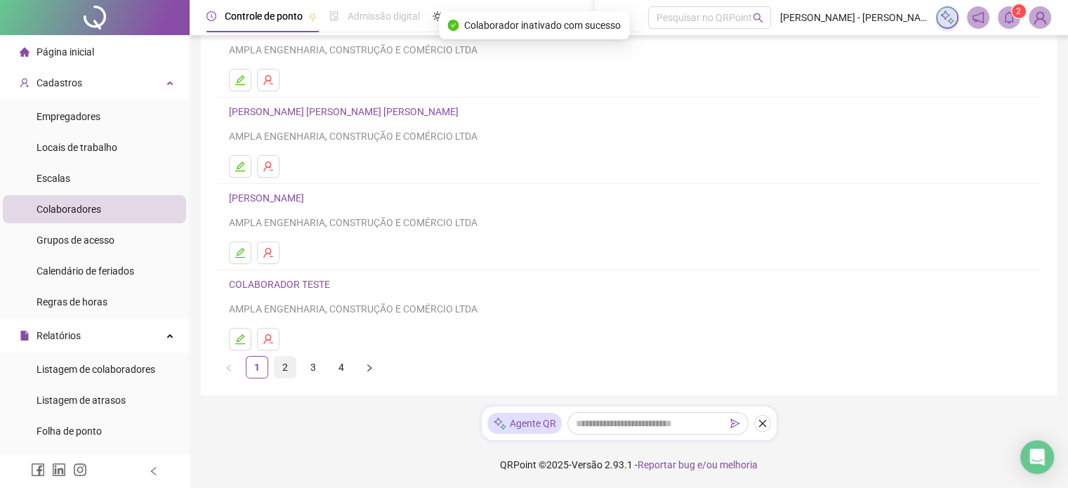
click at [284, 367] on link "2" at bounding box center [285, 367] width 21 height 21
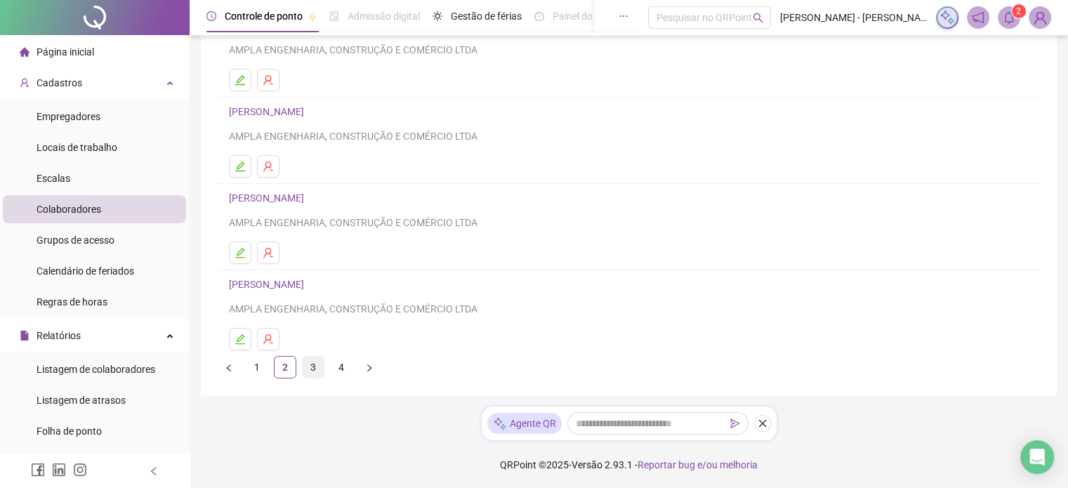
click at [305, 364] on link "3" at bounding box center [313, 367] width 21 height 21
click at [335, 371] on link "4" at bounding box center [341, 367] width 21 height 21
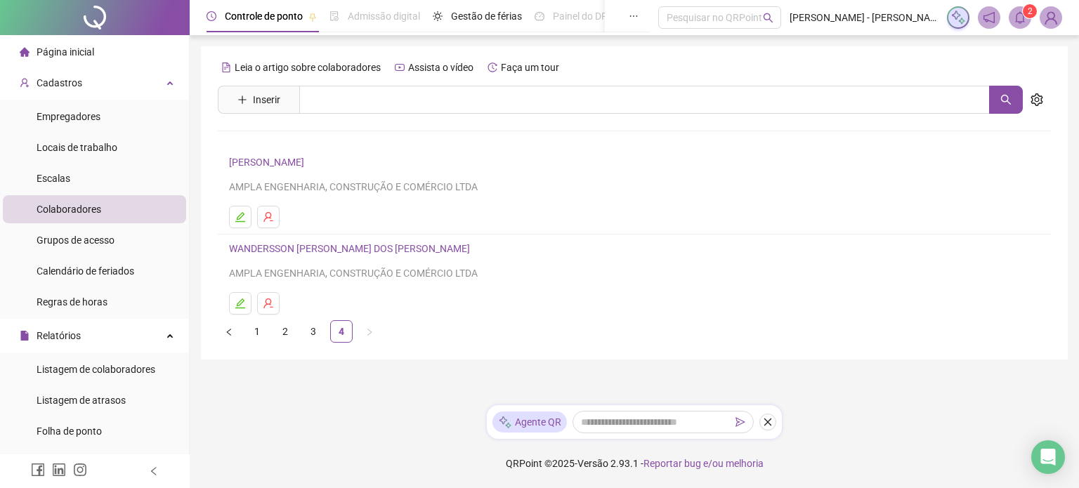
click at [111, 206] on li "Colaboradores" at bounding box center [94, 209] width 183 height 28
click at [309, 331] on link "3" at bounding box center [313, 331] width 21 height 21
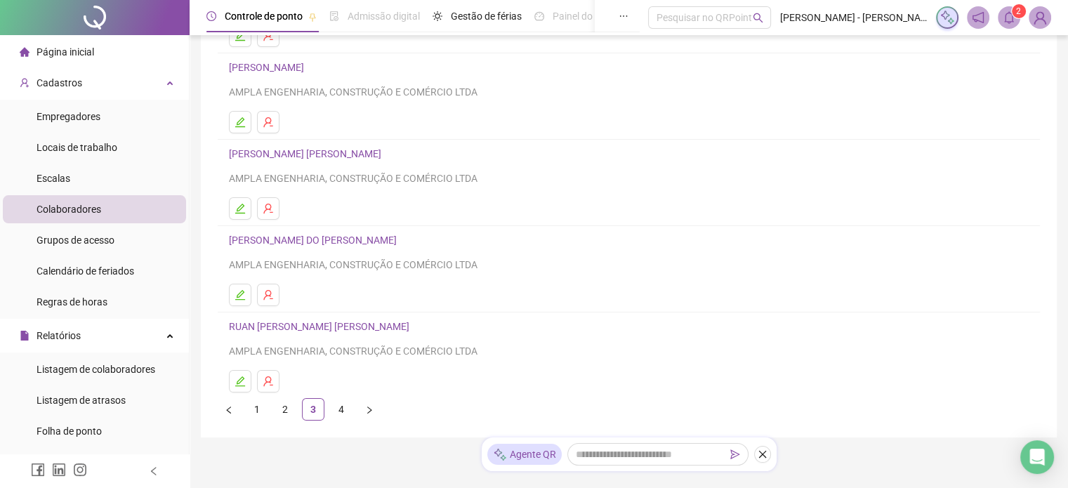
scroll to position [223, 0]
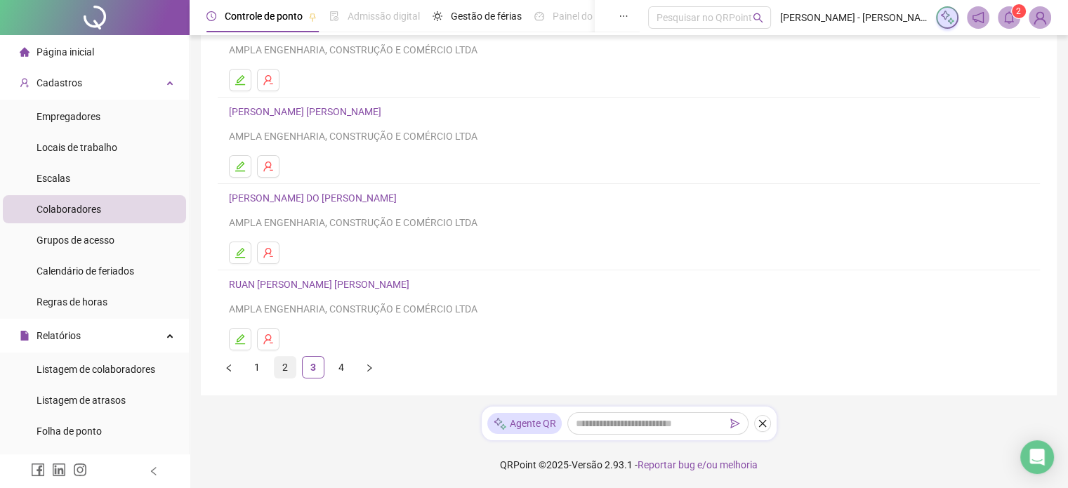
click at [287, 373] on link "2" at bounding box center [285, 367] width 21 height 21
click at [254, 360] on link "1" at bounding box center [256, 367] width 21 height 21
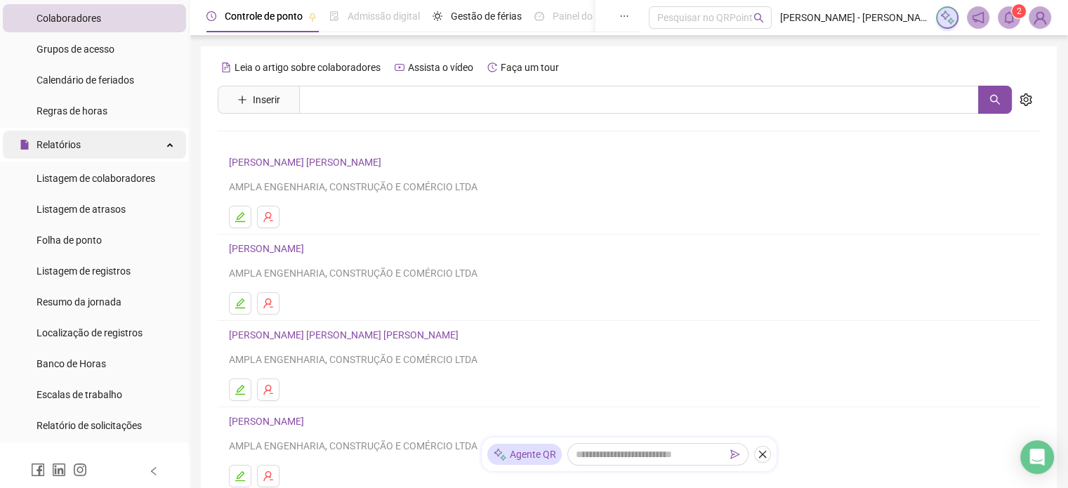
scroll to position [281, 0]
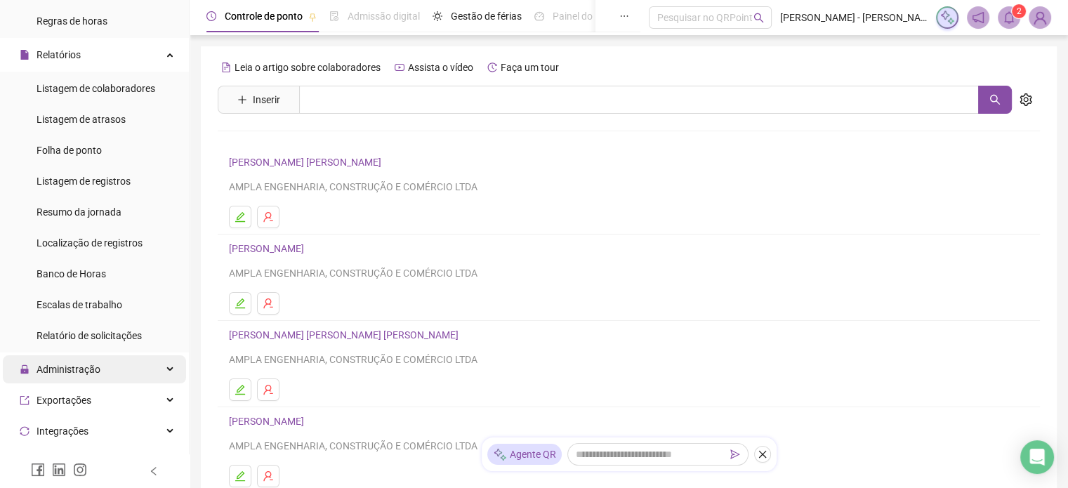
click at [149, 371] on div "Administração" at bounding box center [94, 369] width 183 height 28
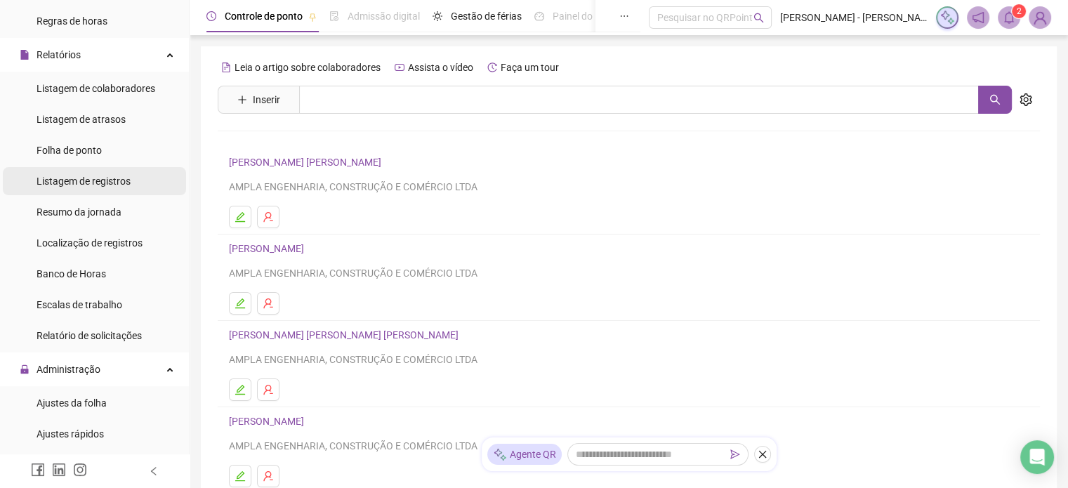
click at [134, 176] on li "Listagem de registros" at bounding box center [94, 181] width 183 height 28
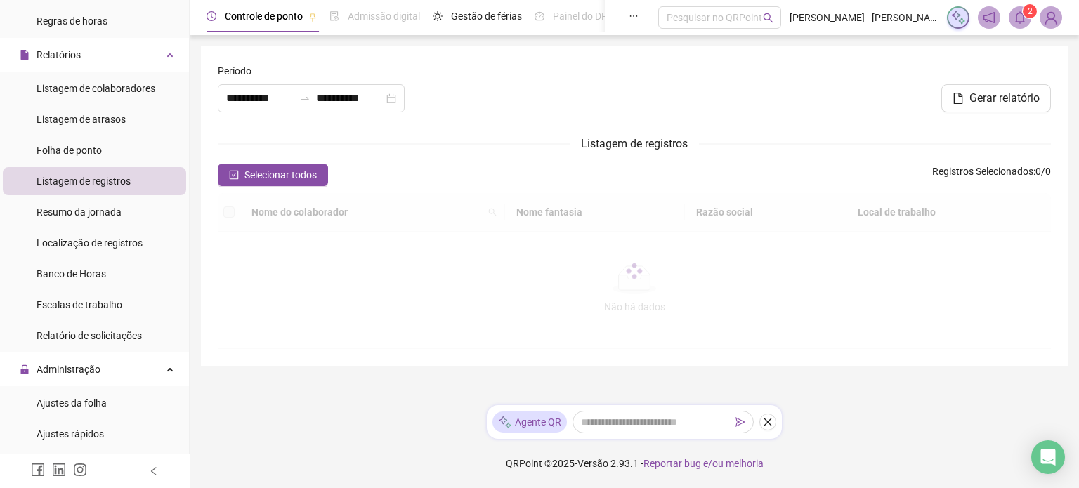
type input "**********"
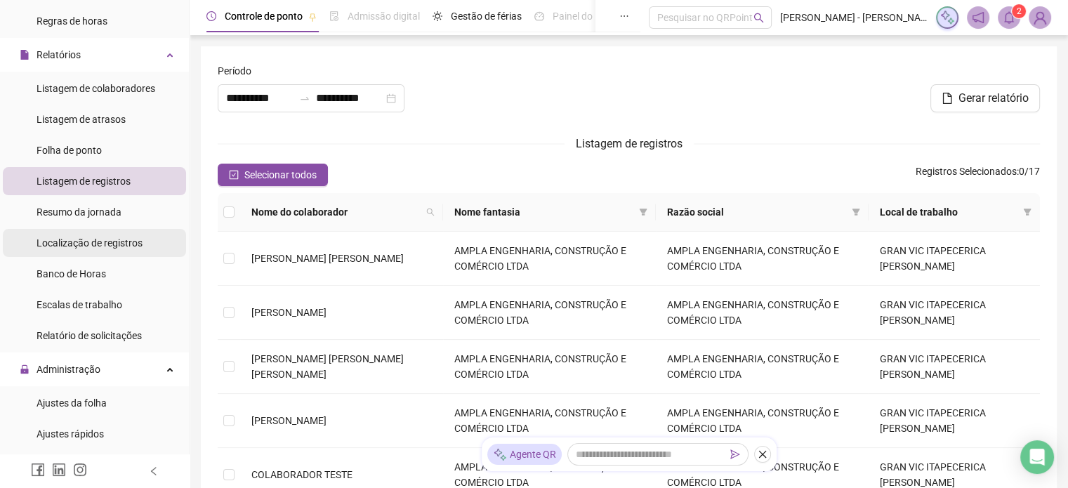
click at [128, 244] on span "Localização de registros" at bounding box center [90, 242] width 106 height 11
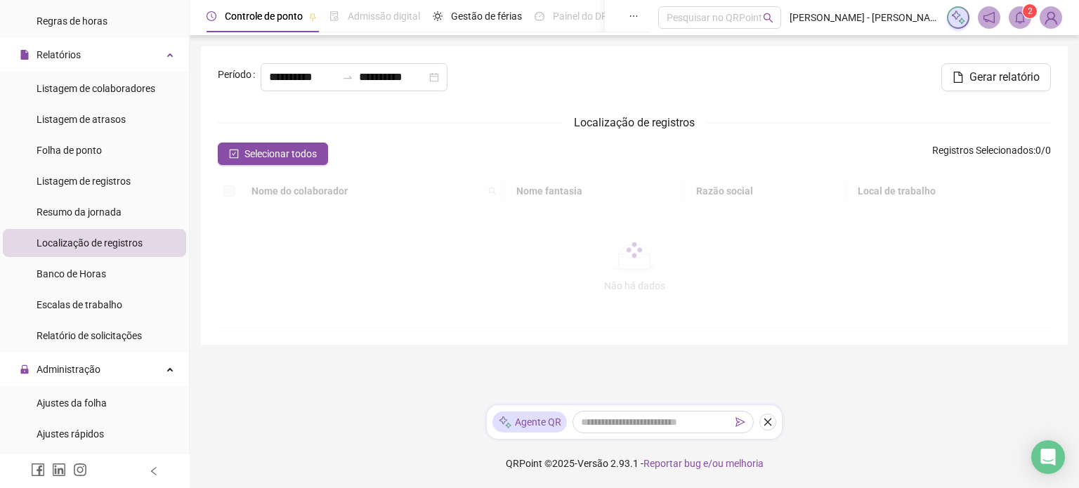
type input "**********"
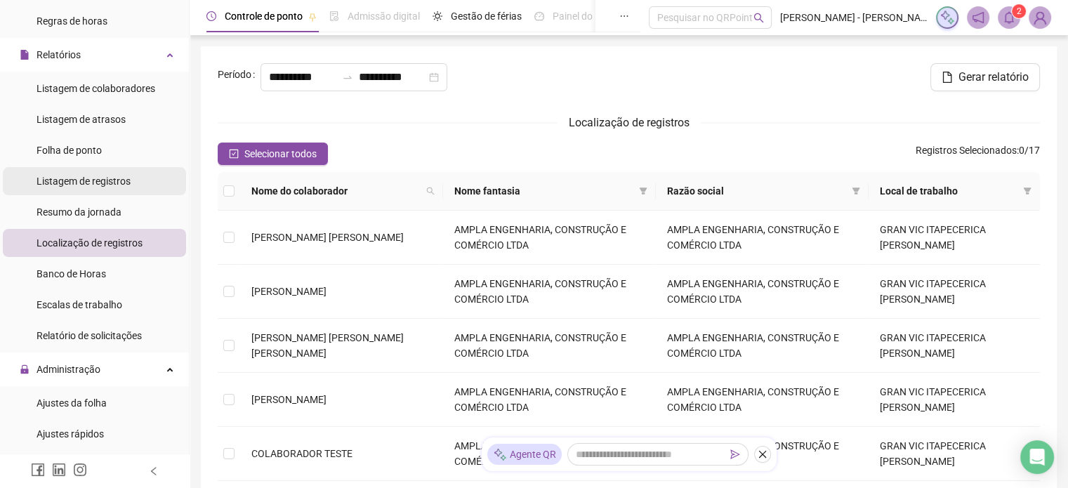
click at [126, 188] on div "Listagem de registros" at bounding box center [84, 181] width 94 height 28
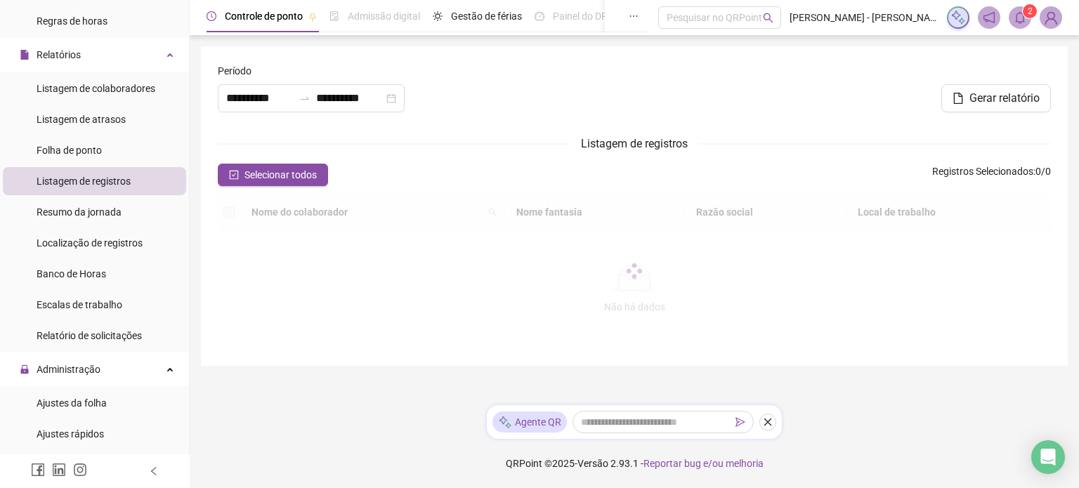
type input "**********"
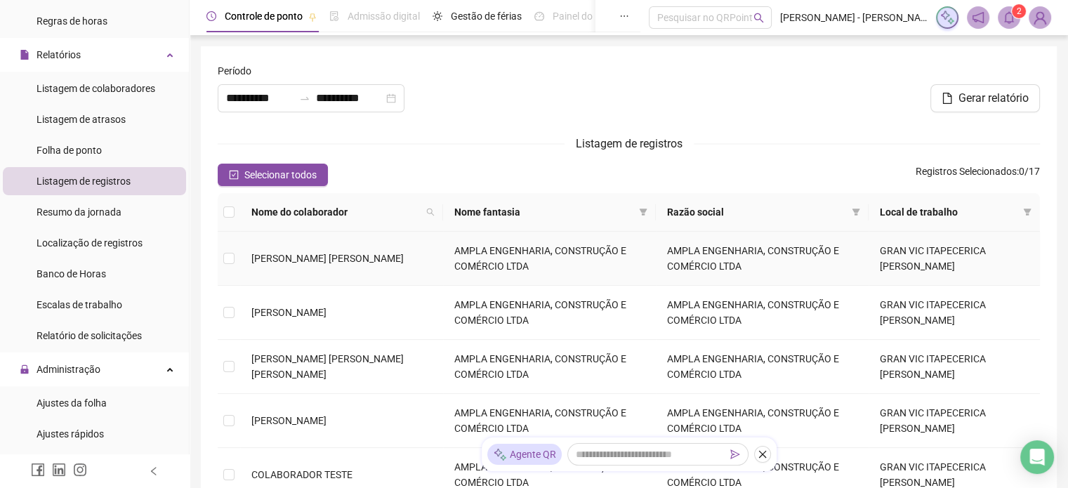
click at [310, 262] on span "[PERSON_NAME] [PERSON_NAME]" at bounding box center [327, 258] width 152 height 11
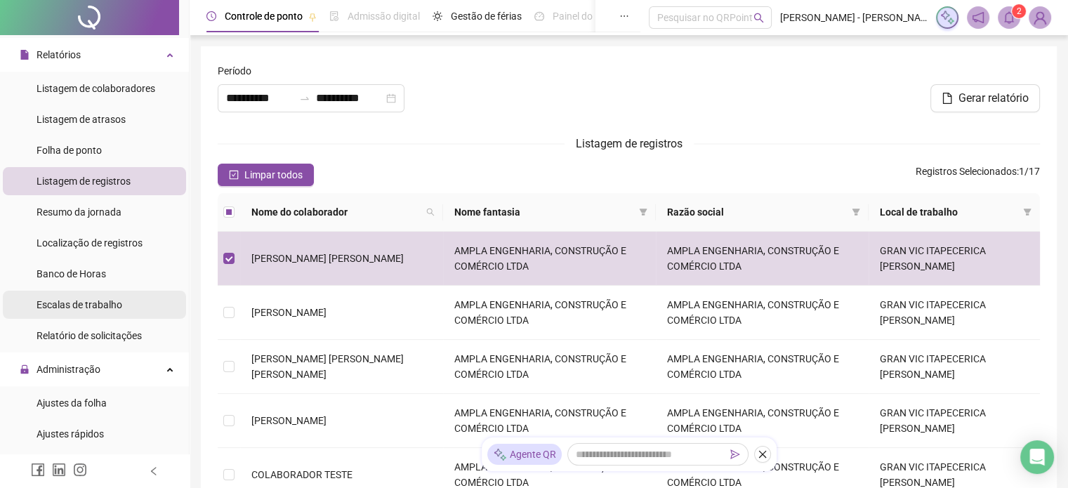
scroll to position [421, 0]
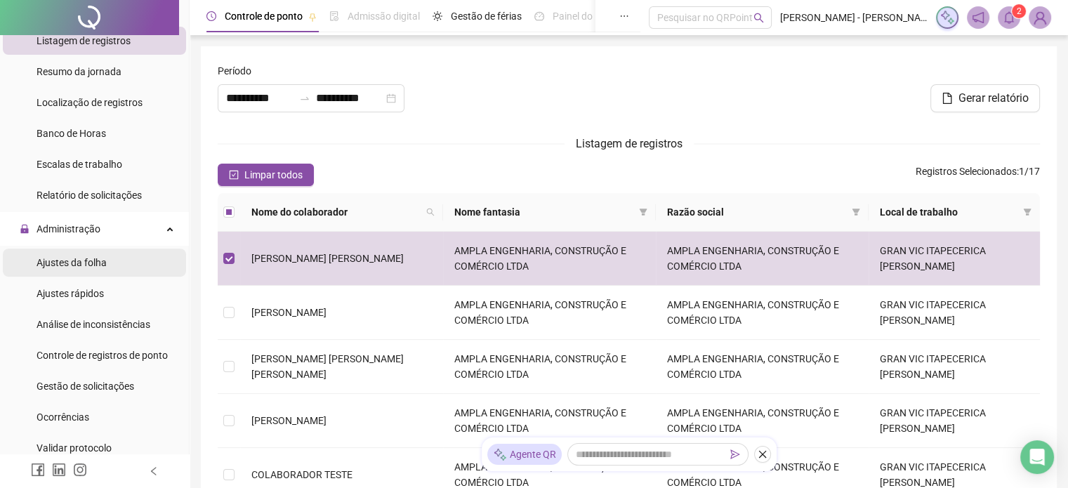
click at [121, 266] on li "Ajustes da folha" at bounding box center [94, 263] width 183 height 28
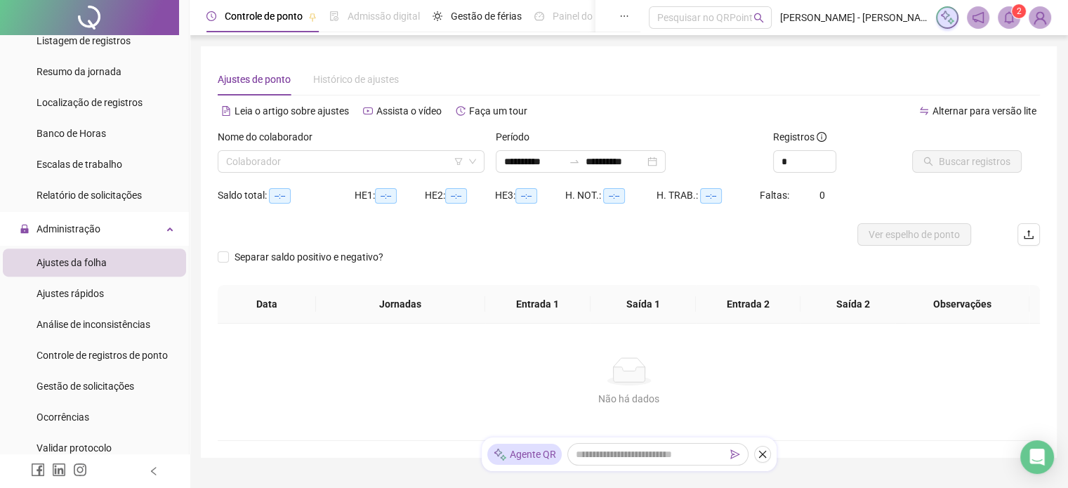
type input "**********"
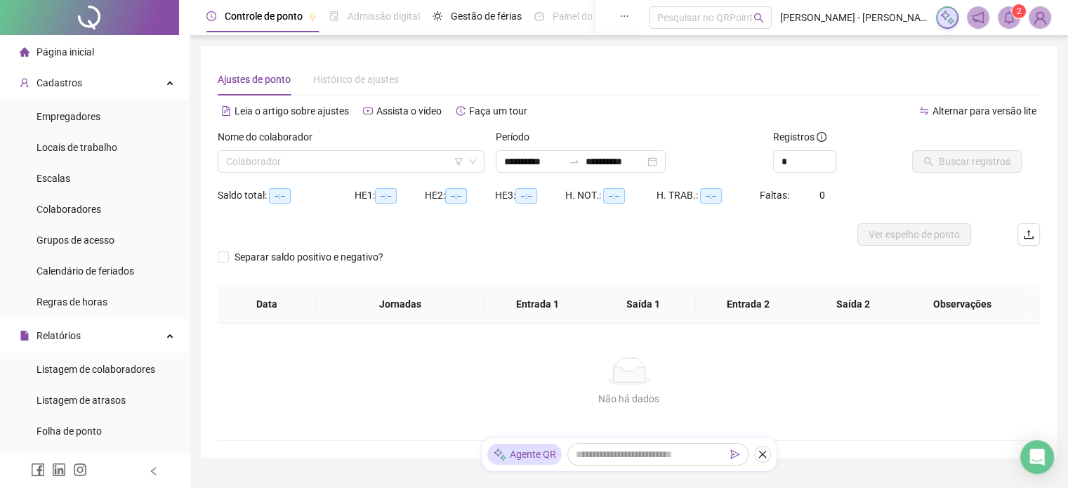
click at [112, 56] on li "Página inicial" at bounding box center [94, 52] width 183 height 28
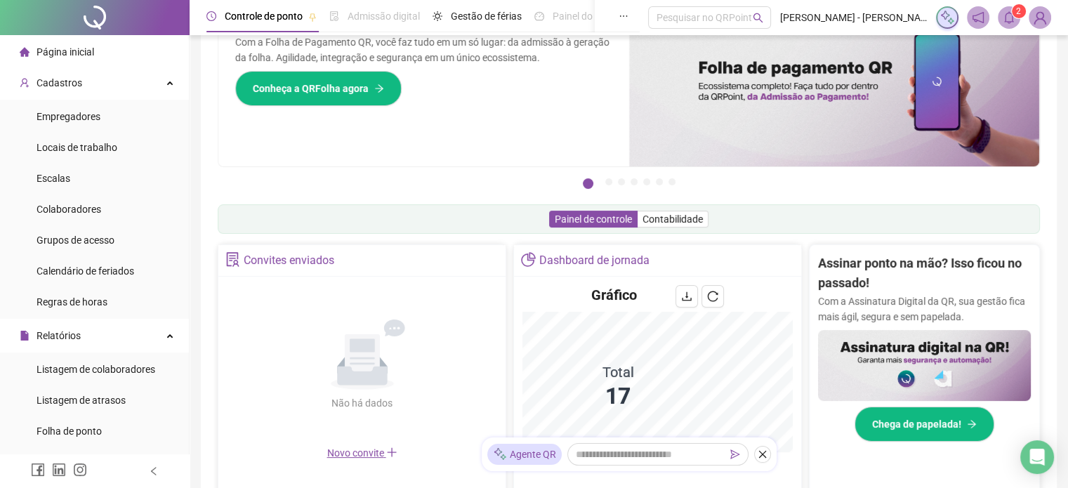
scroll to position [140, 0]
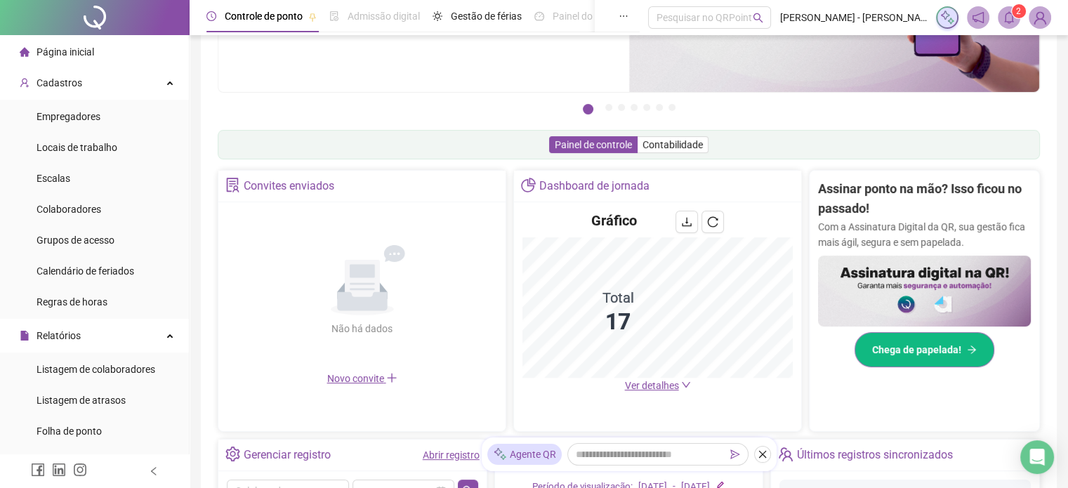
click at [924, 356] on button "Chega de papelada!" at bounding box center [925, 349] width 140 height 35
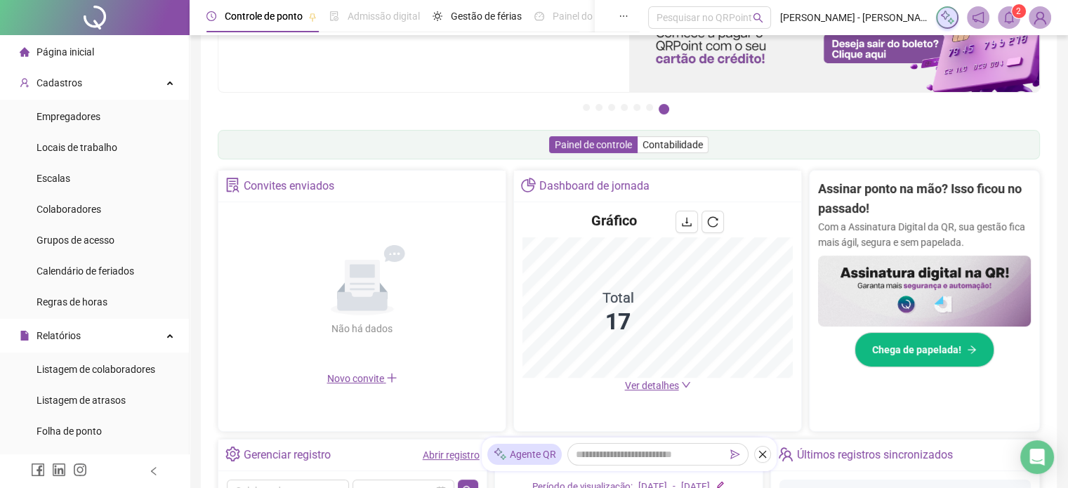
click at [1004, 16] on icon "bell" at bounding box center [1009, 17] width 13 height 13
click at [681, 385] on icon "down" at bounding box center [686, 385] width 10 height 10
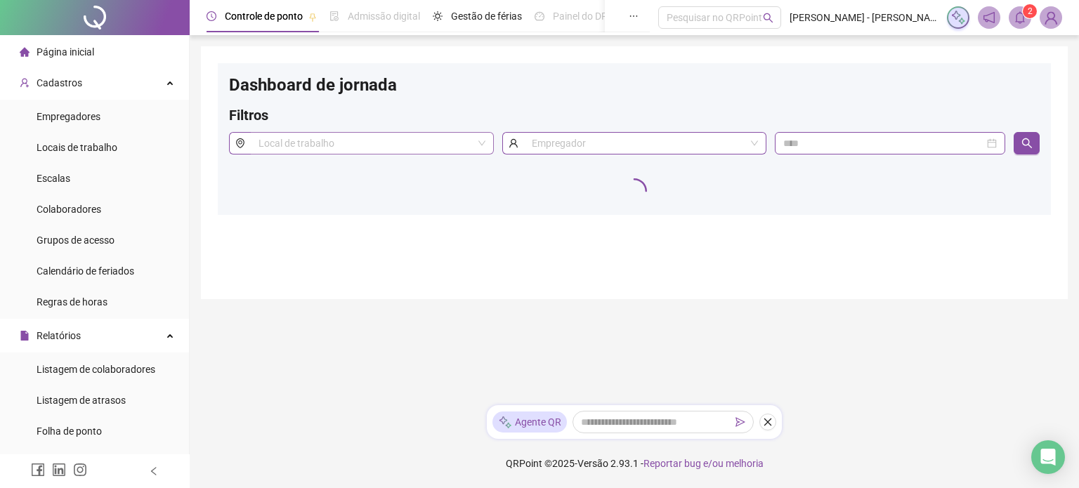
click at [409, 134] on input "search" at bounding box center [365, 143] width 214 height 21
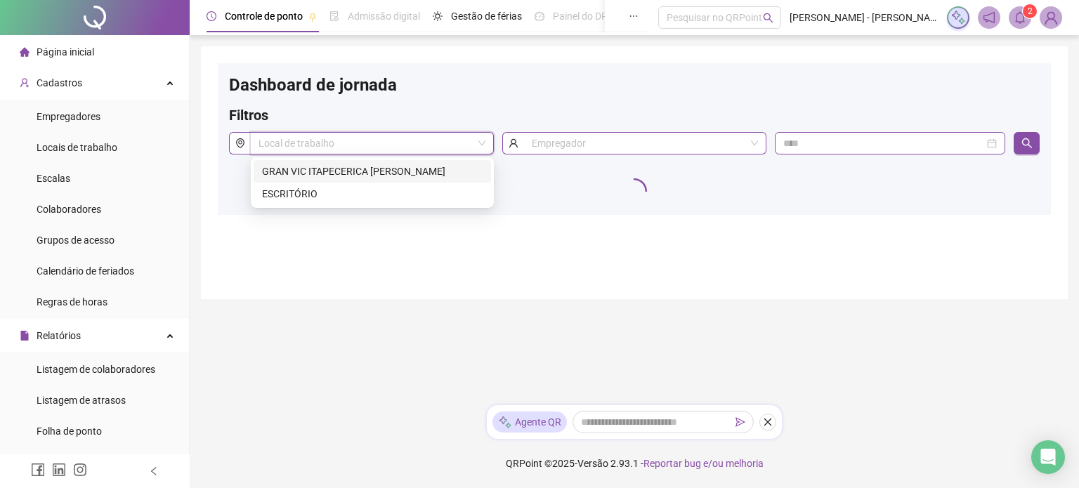
click at [407, 162] on div "GRAN VIC ITAPECERICA [PERSON_NAME]" at bounding box center [372, 171] width 237 height 22
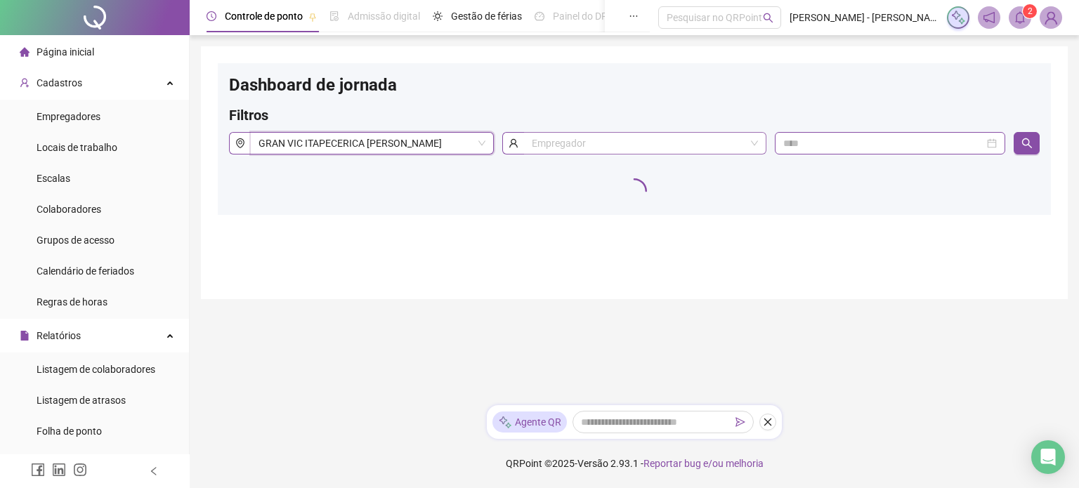
click at [607, 143] on input "search" at bounding box center [639, 143] width 214 height 21
click at [611, 169] on div "AMPLA ENGENHARIA, CONSTRUÇÃO E COMÉRCIO LTDA" at bounding box center [644, 171] width 220 height 15
click at [916, 151] on div at bounding box center [890, 143] width 230 height 22
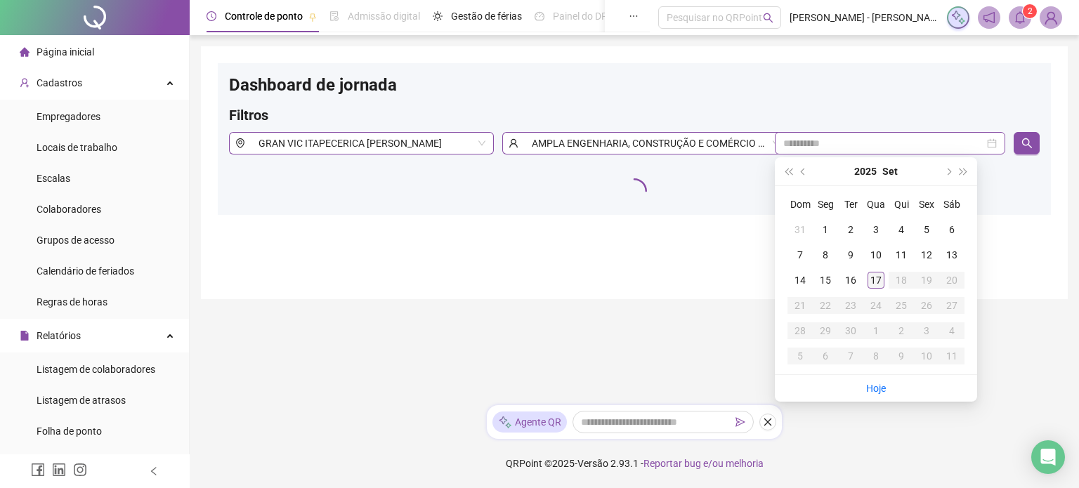
click at [878, 283] on div "17" at bounding box center [875, 280] width 17 height 17
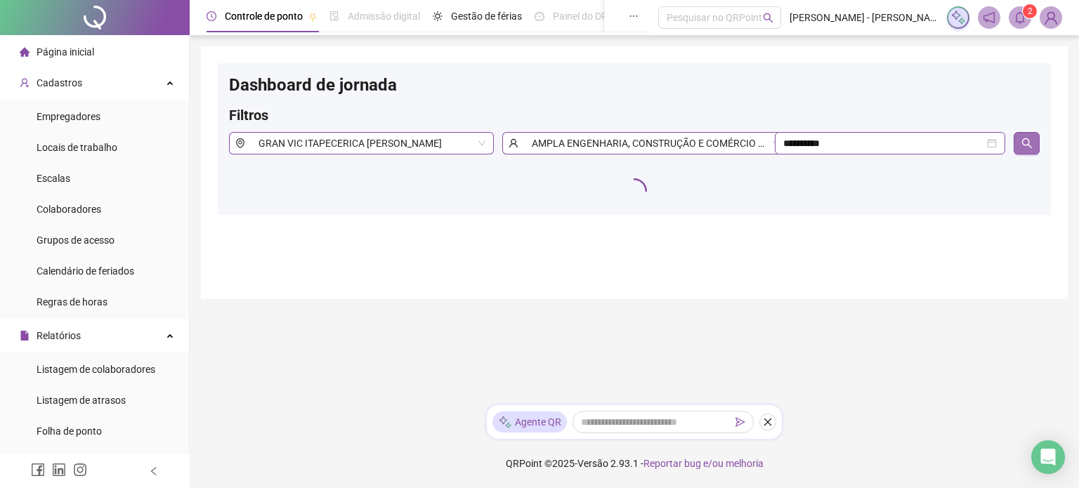
click at [1028, 145] on icon "search" at bounding box center [1026, 143] width 11 height 11
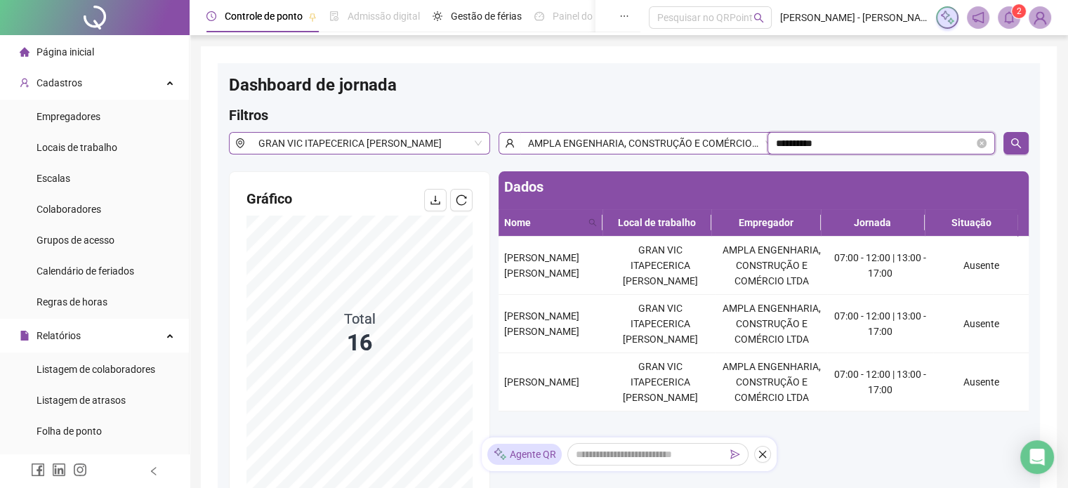
click at [944, 143] on input "**********" at bounding box center [875, 143] width 198 height 15
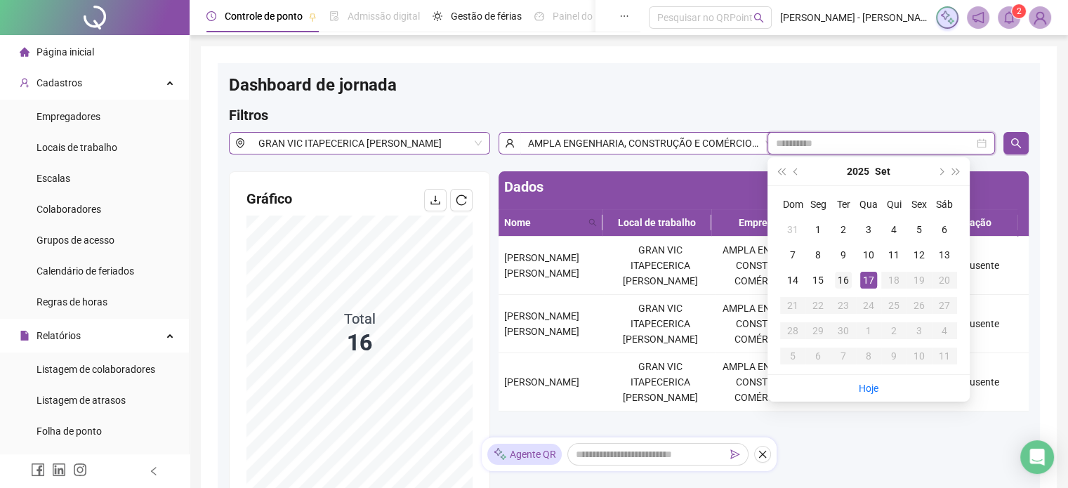
type input "**********"
click at [844, 277] on div "16" at bounding box center [843, 280] width 17 height 17
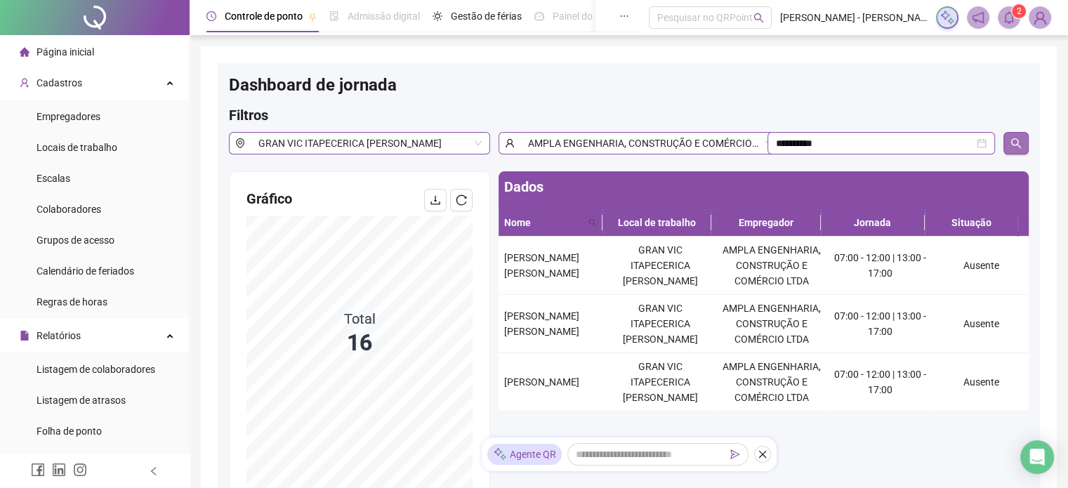
click at [1018, 137] on button "button" at bounding box center [1015, 143] width 25 height 22
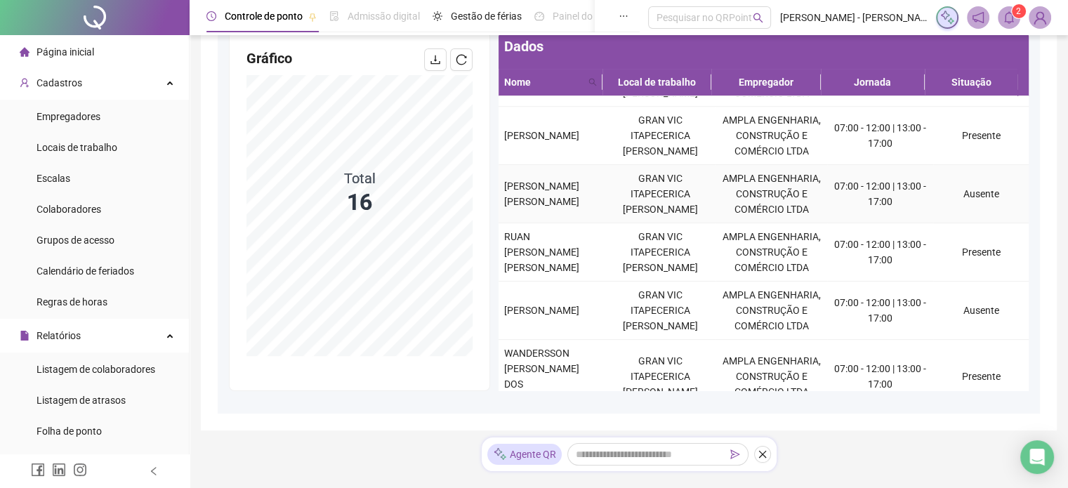
scroll to position [635, 0]
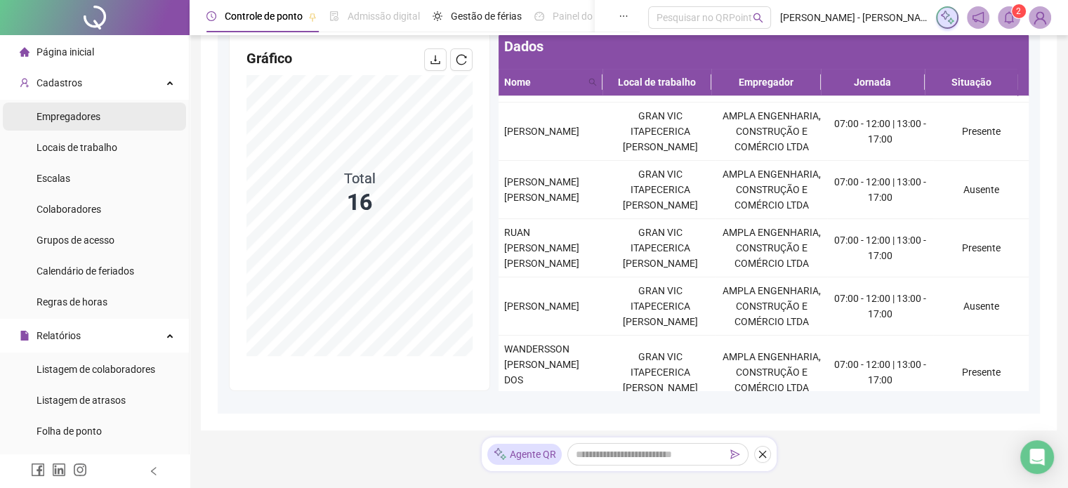
click at [126, 116] on li "Empregadores" at bounding box center [94, 117] width 183 height 28
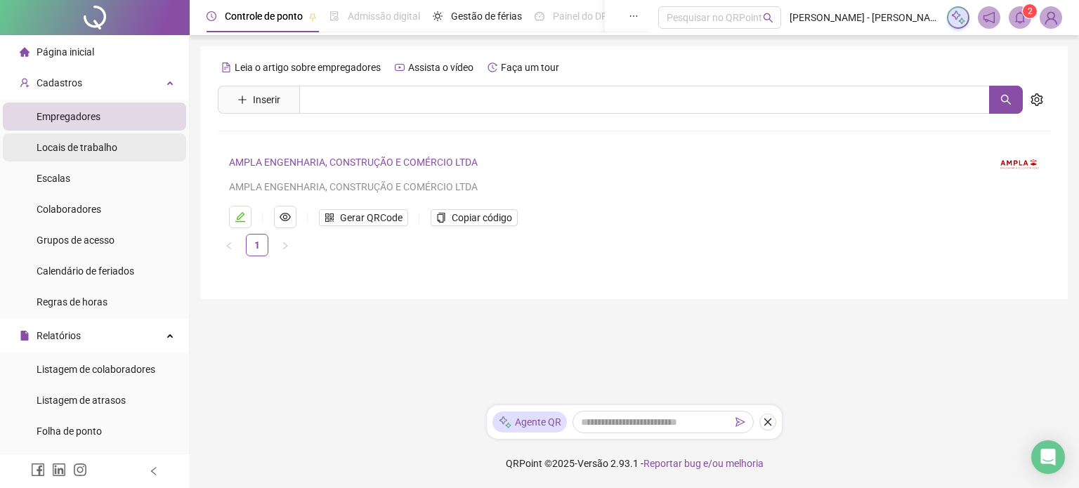
click at [105, 154] on div "Locais de trabalho" at bounding box center [77, 147] width 81 height 28
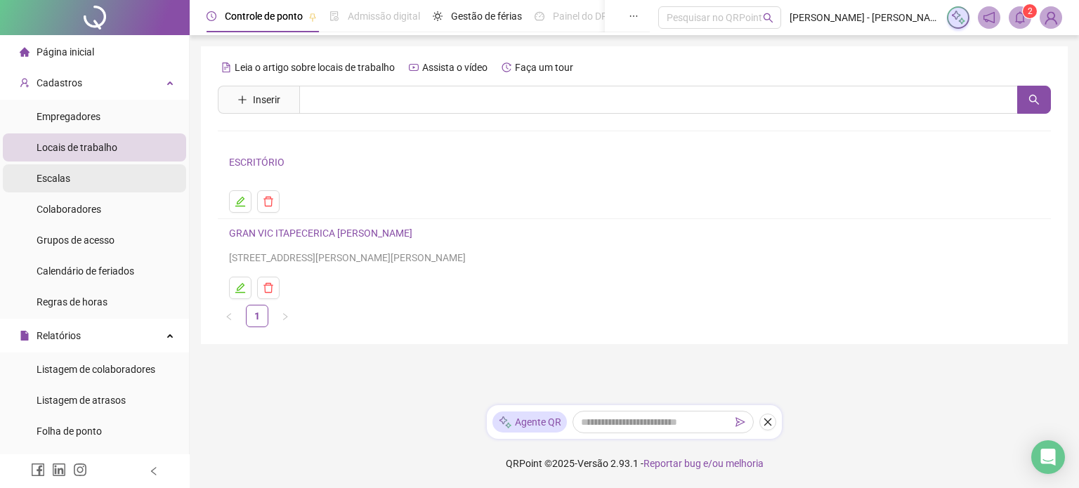
click at [93, 183] on li "Escalas" at bounding box center [94, 178] width 183 height 28
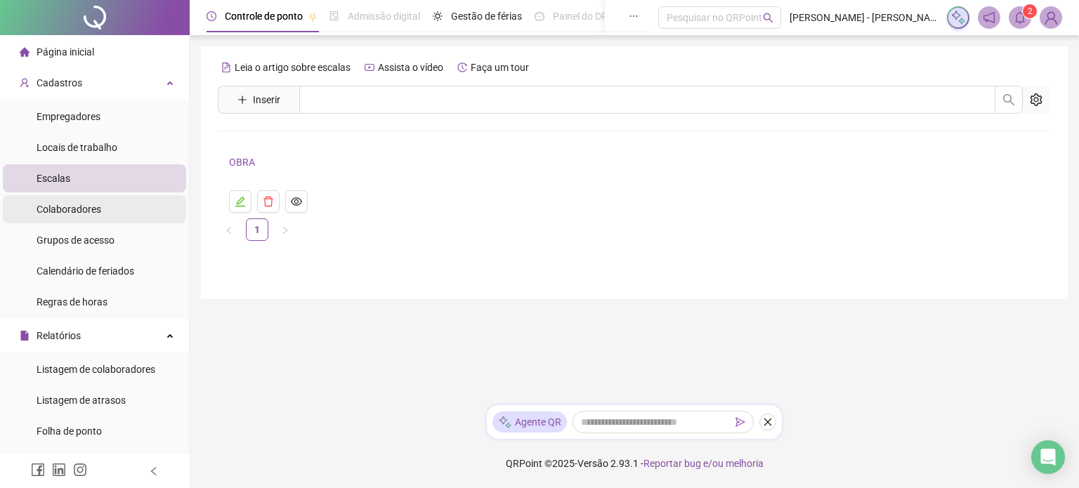
click at [101, 210] on li "Colaboradores" at bounding box center [94, 209] width 183 height 28
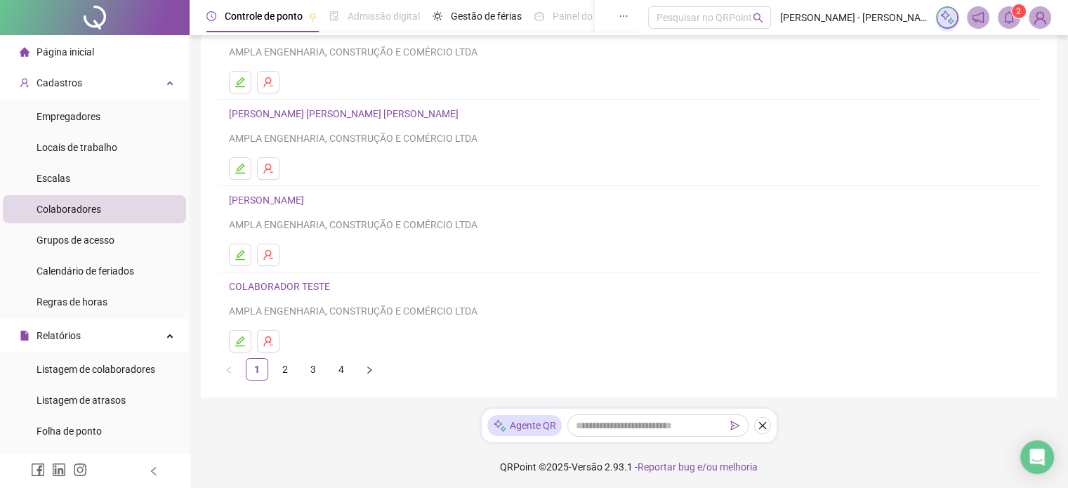
scroll to position [223, 0]
click at [282, 285] on link "COLABORADOR TESTE" at bounding box center [281, 284] width 105 height 11
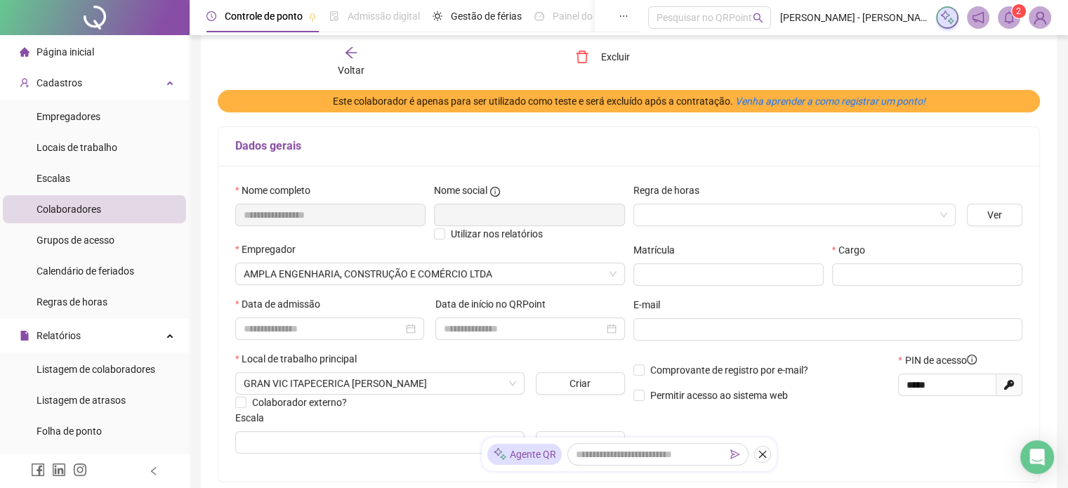
scroll to position [0, 0]
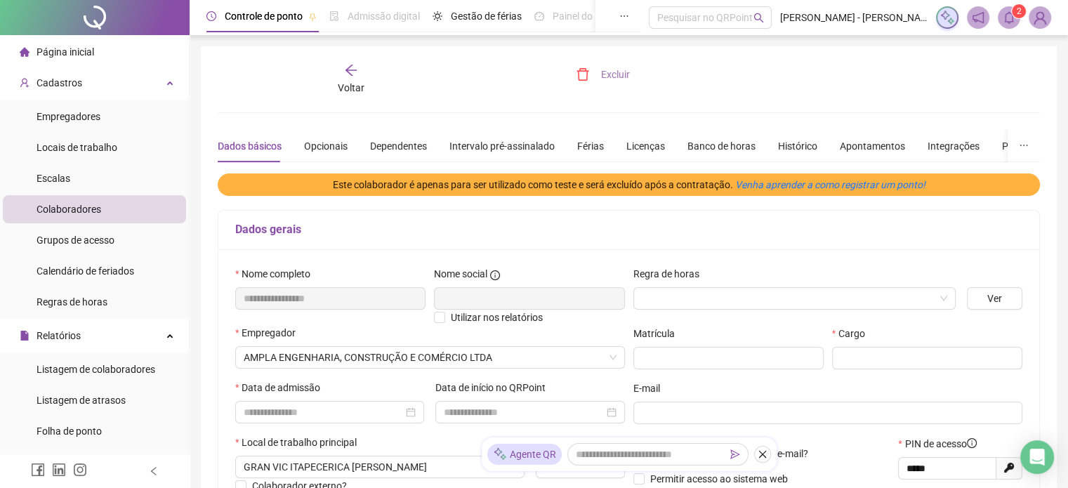
click at [595, 84] on button "Excluir" at bounding box center [602, 74] width 75 height 22
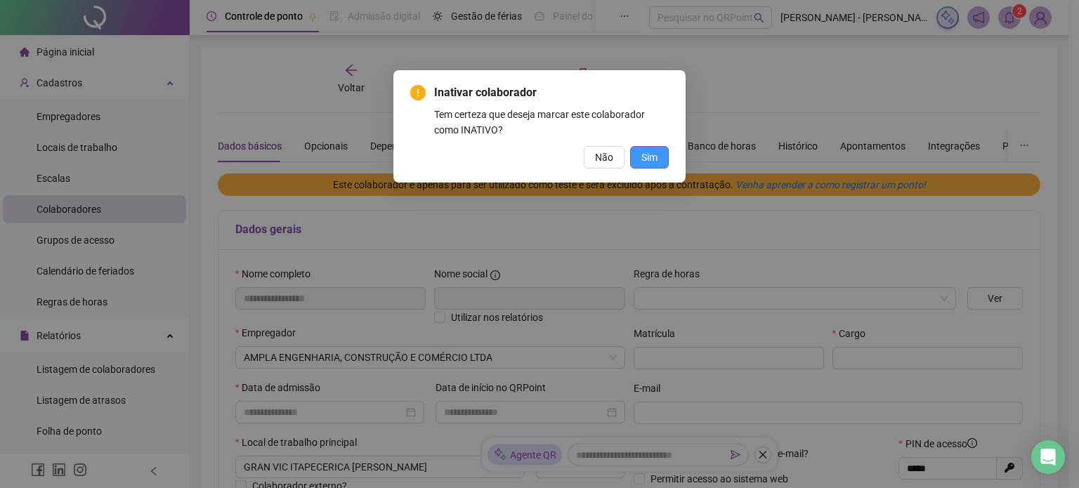
click at [655, 167] on button "Sim" at bounding box center [649, 157] width 39 height 22
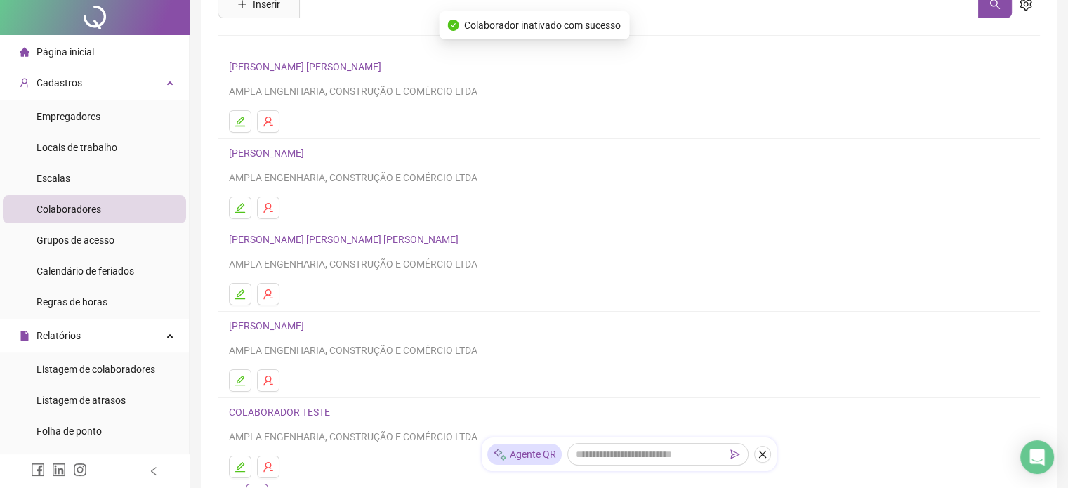
scroll to position [223, 0]
